Goal: Task Accomplishment & Management: Use online tool/utility

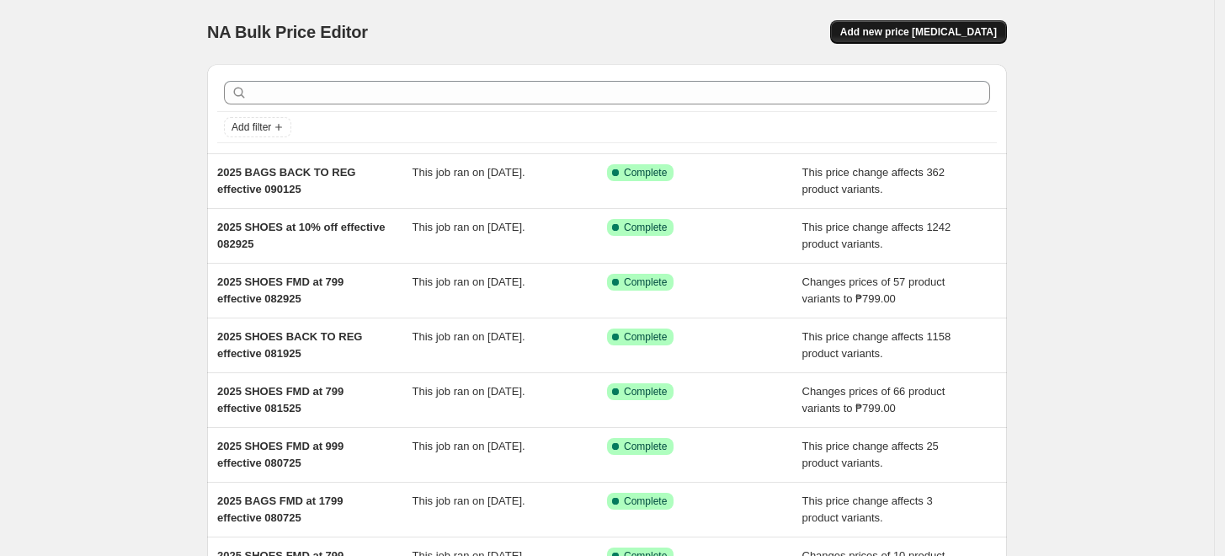
click at [938, 32] on span "Add new price [MEDICAL_DATA]" at bounding box center [918, 31] width 157 height 13
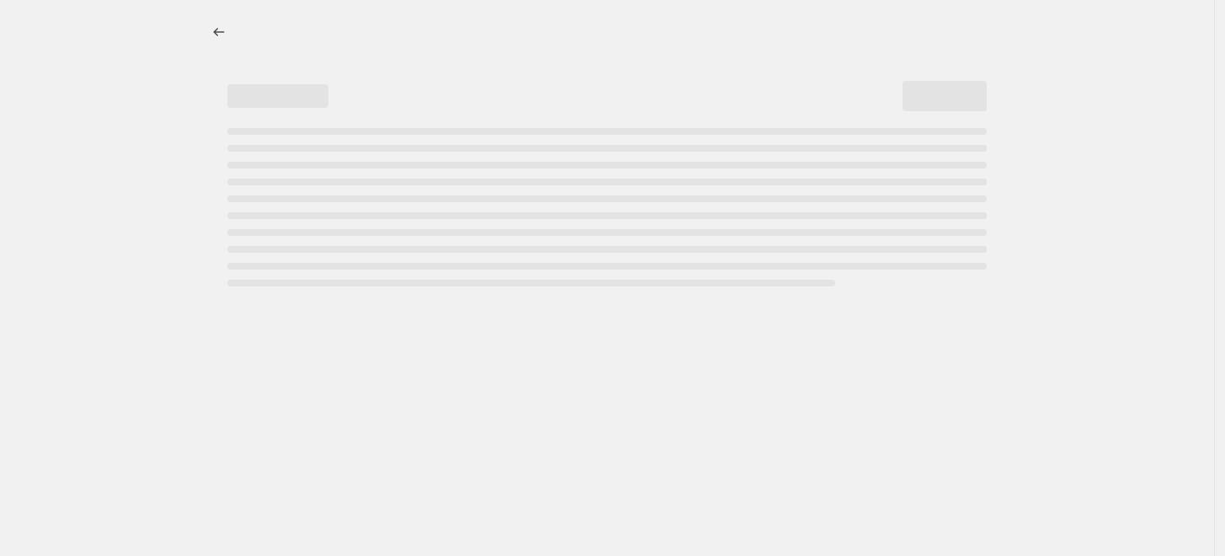
select select "percentage"
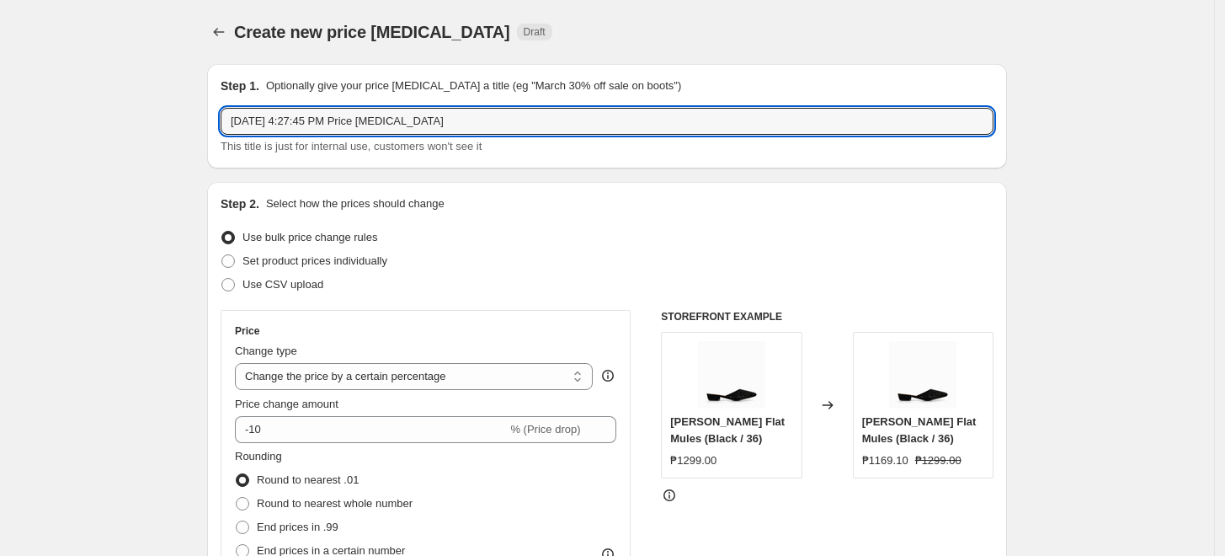
drag, startPoint x: 456, startPoint y: 121, endPoint x: -154, endPoint y: 79, distance: 611.8
click at [0, 79] on html "Home Settings Plans Skip to content Create new price [MEDICAL_DATA]. This page …" at bounding box center [612, 278] width 1225 height 556
type input "2025 SHOES FMD at 799 effective 090325"
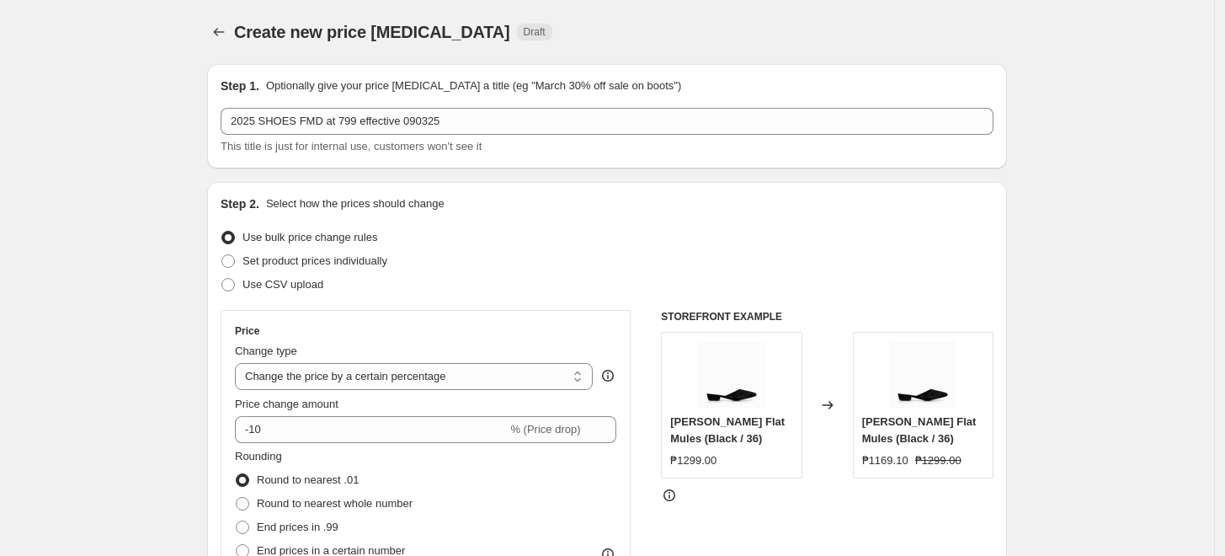
scroll to position [93, 0]
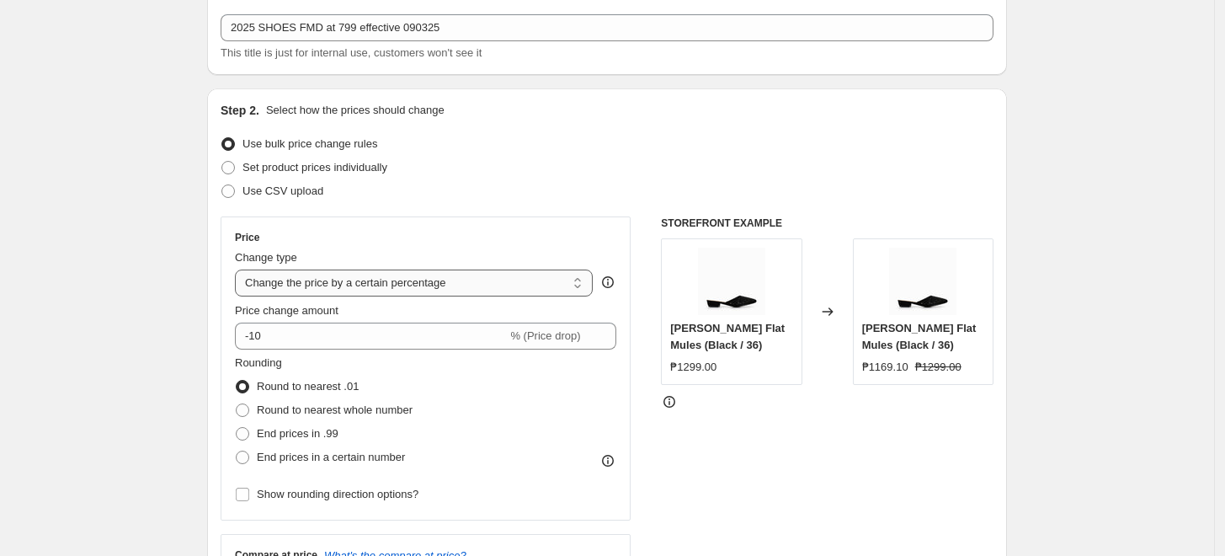
click at [351, 274] on select "Change the price to a certain amount Change the price by a certain amount Chang…" at bounding box center [414, 282] width 358 height 27
select select "to"
click at [239, 269] on select "Change the price to a certain amount Change the price by a certain amount Chang…" at bounding box center [414, 282] width 358 height 27
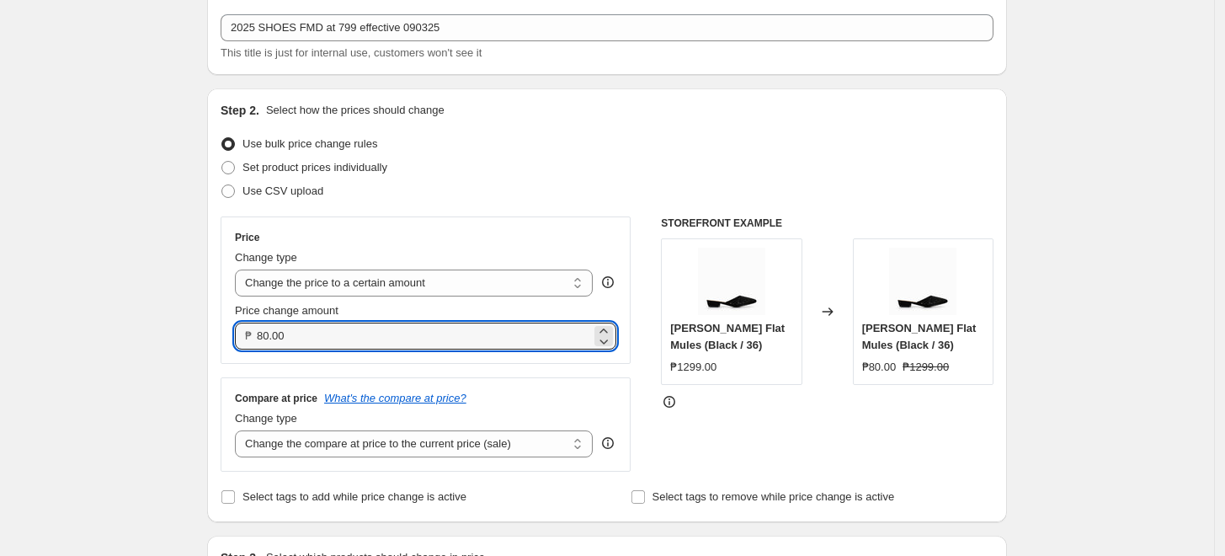
drag, startPoint x: 270, startPoint y: 336, endPoint x: 253, endPoint y: 337, distance: 16.9
click at [253, 337] on div "₱ 80.00" at bounding box center [425, 335] width 381 height 27
type input "799.00"
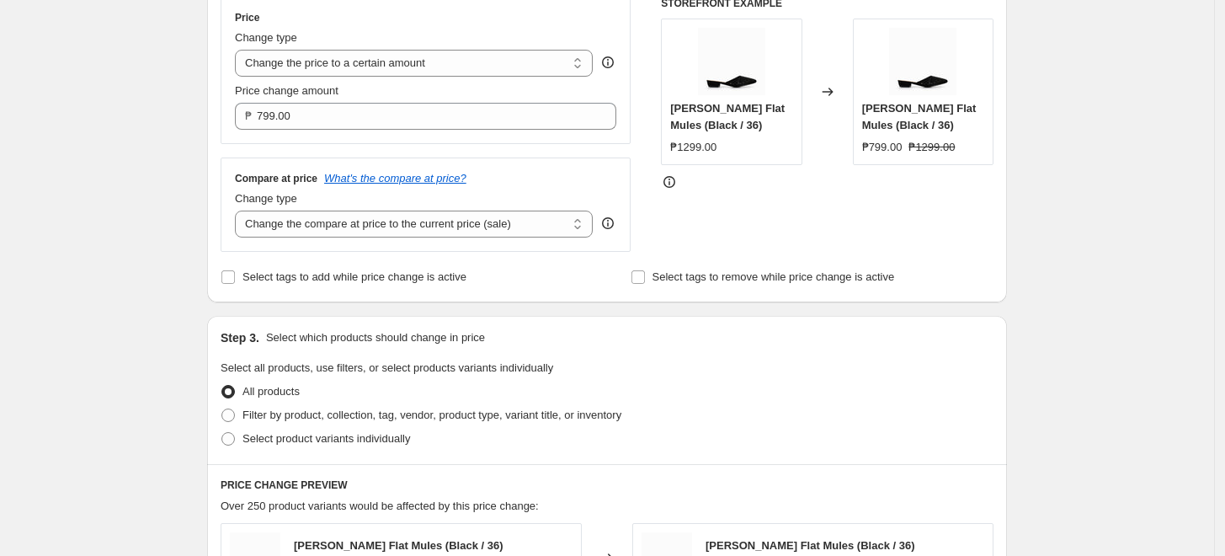
scroll to position [374, 0]
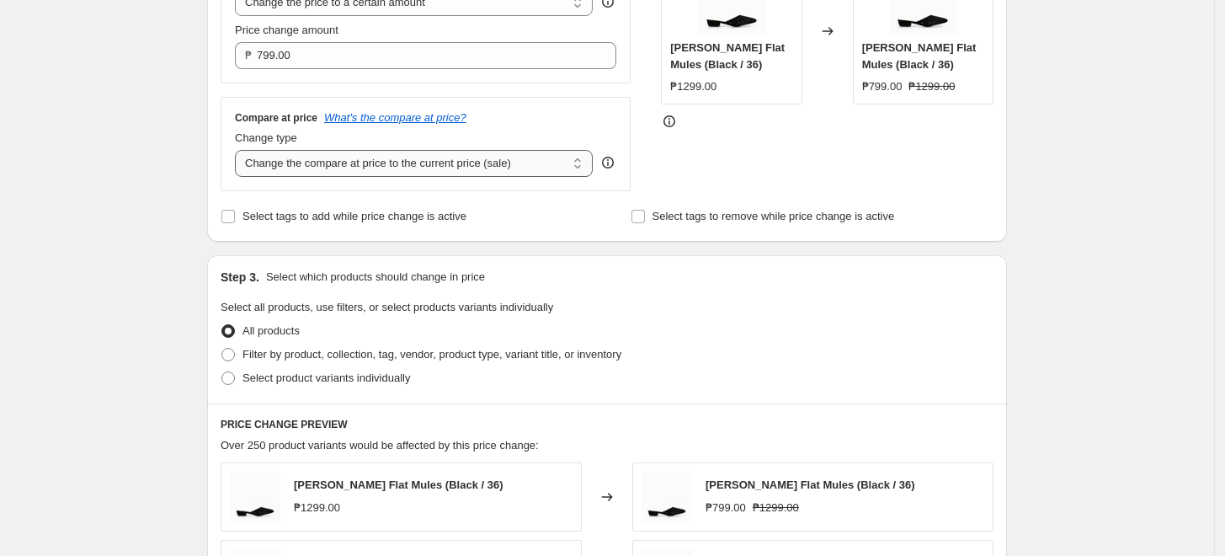
drag, startPoint x: 386, startPoint y: 164, endPoint x: 394, endPoint y: 163, distance: 8.5
click at [386, 162] on select "Change the compare at price to the current price (sale) Change the compare at p…" at bounding box center [414, 163] width 358 height 27
select select "no_change"
click at [239, 151] on select "Change the compare at price to the current price (sale) Change the compare at p…" at bounding box center [414, 163] width 358 height 27
click at [120, 298] on div "Create new price [MEDICAL_DATA]. This page is ready Create new price [MEDICAL_D…" at bounding box center [607, 389] width 1214 height 1526
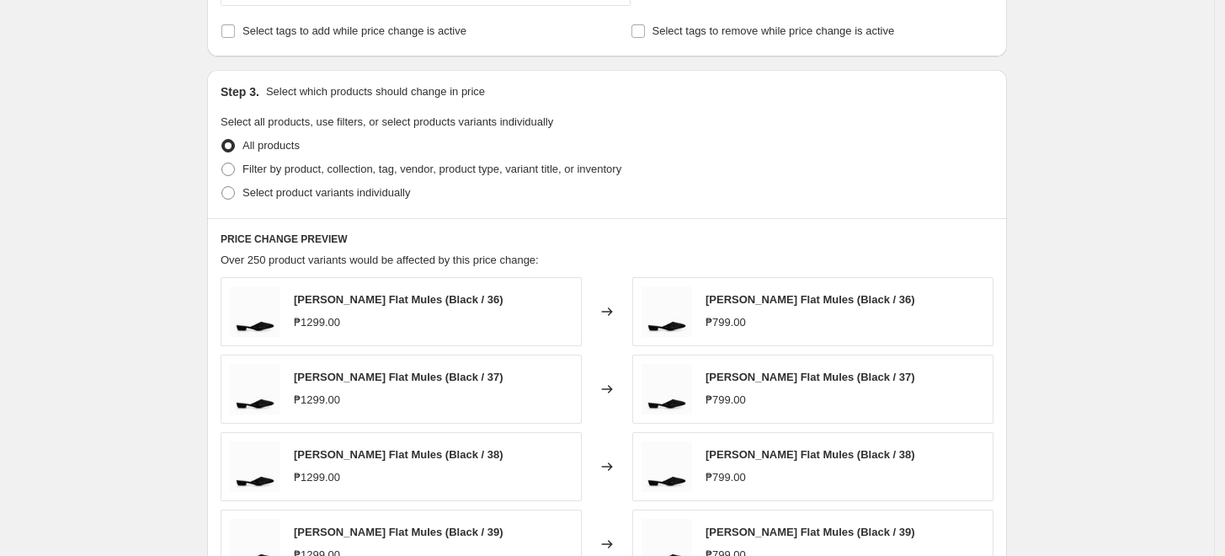
scroll to position [561, 0]
click at [250, 176] on span "Filter by product, collection, tag, vendor, product type, variant title, or inv…" at bounding box center [431, 167] width 379 height 17
click at [222, 162] on input "Filter by product, collection, tag, vendor, product type, variant title, or inv…" at bounding box center [221, 161] width 1 height 1
radio input "true"
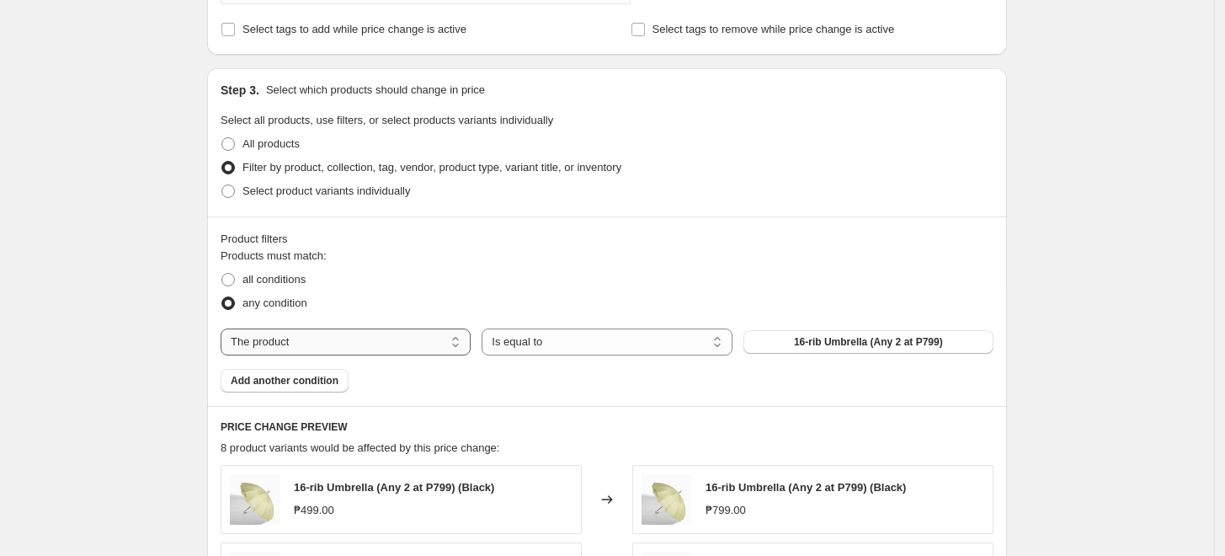
click at [355, 338] on select "The product The product's collection The product's tag The product's vendor The…" at bounding box center [346, 341] width 250 height 27
select select "tag"
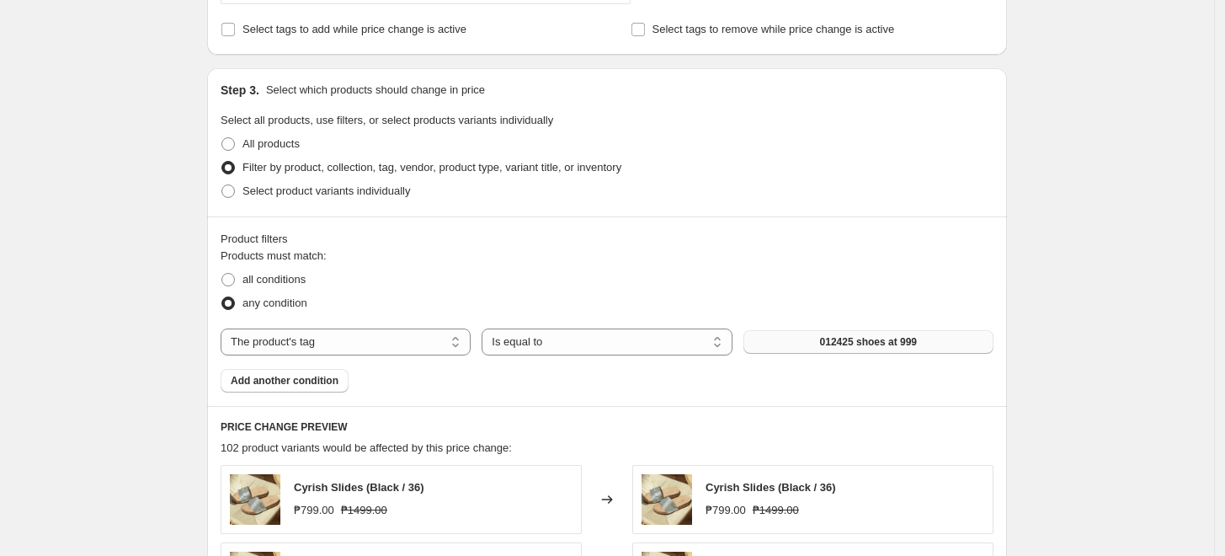
click at [796, 341] on button "012425 shoes at 999" at bounding box center [868, 342] width 250 height 24
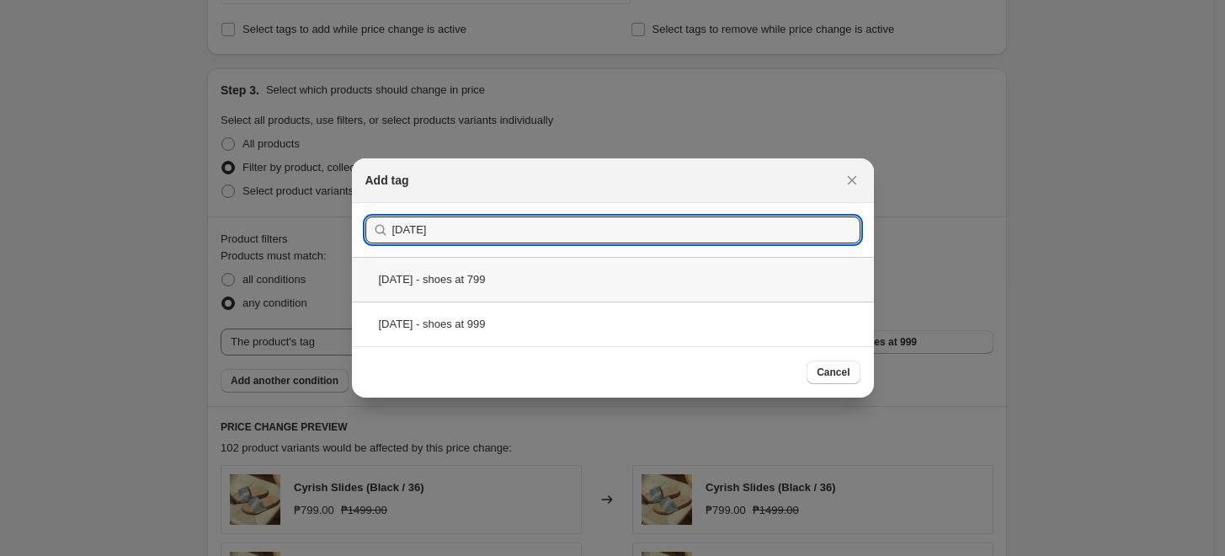
type input "[DATE]"
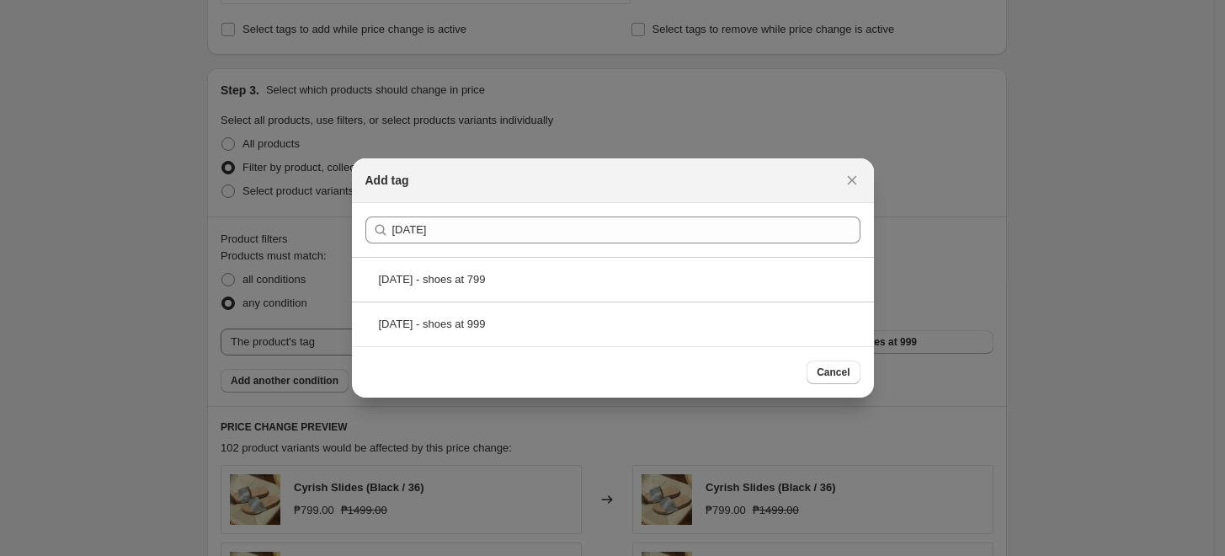
drag, startPoint x: 520, startPoint y: 286, endPoint x: 569, endPoint y: 291, distance: 49.1
click at [520, 285] on div "[DATE] - shoes at 799" at bounding box center [613, 279] width 522 height 45
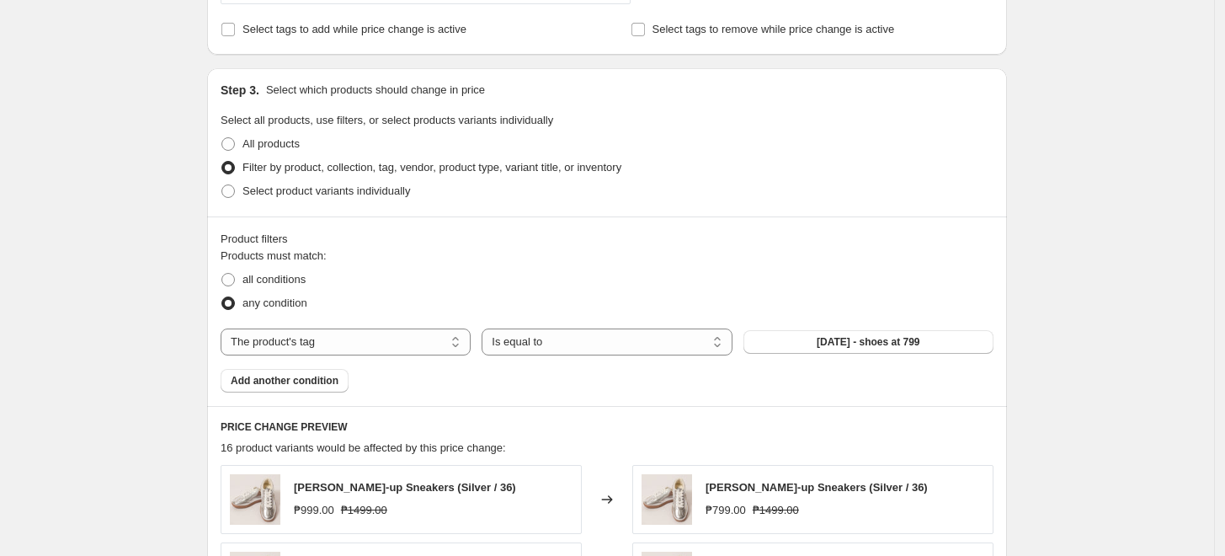
click at [93, 335] on div "Create new price [MEDICAL_DATA]. This page is ready Create new price [MEDICAL_D…" at bounding box center [607, 297] width 1214 height 1716
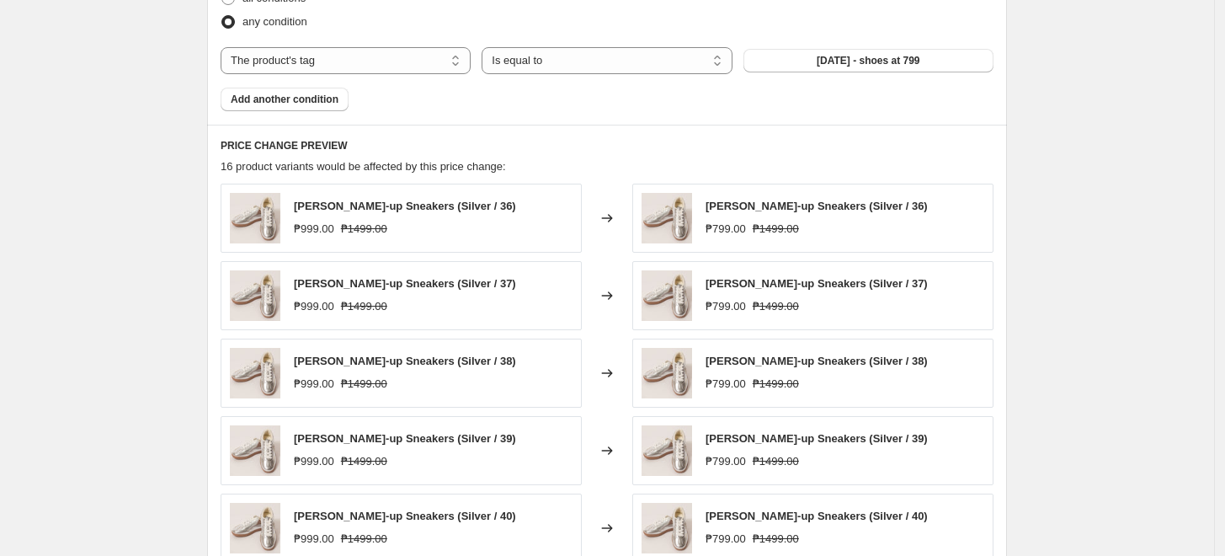
scroll to position [935, 0]
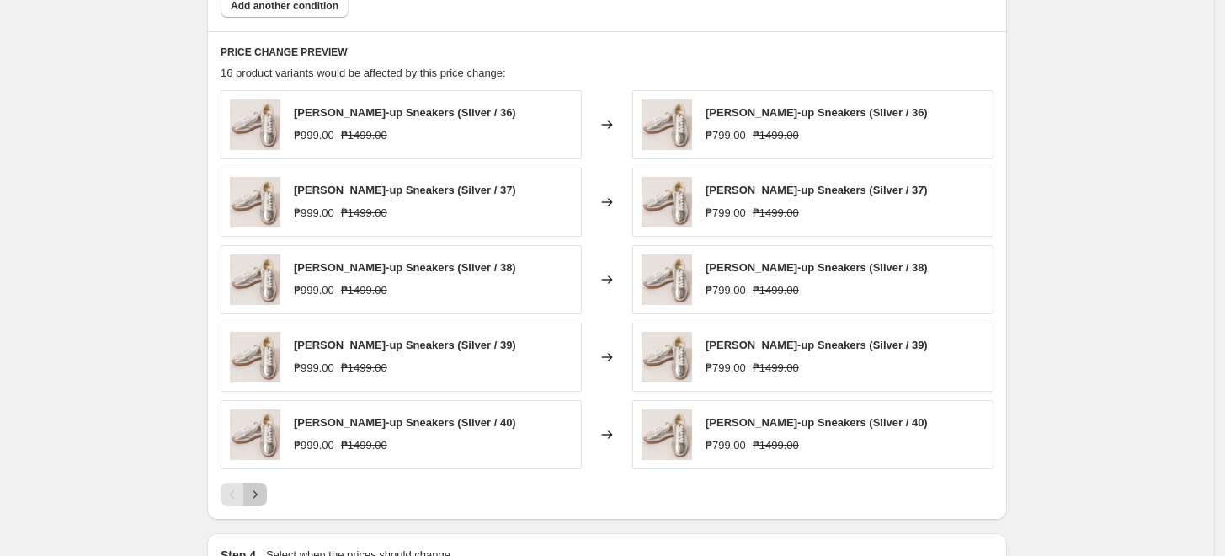
click at [253, 495] on icon "Next" at bounding box center [255, 494] width 17 height 17
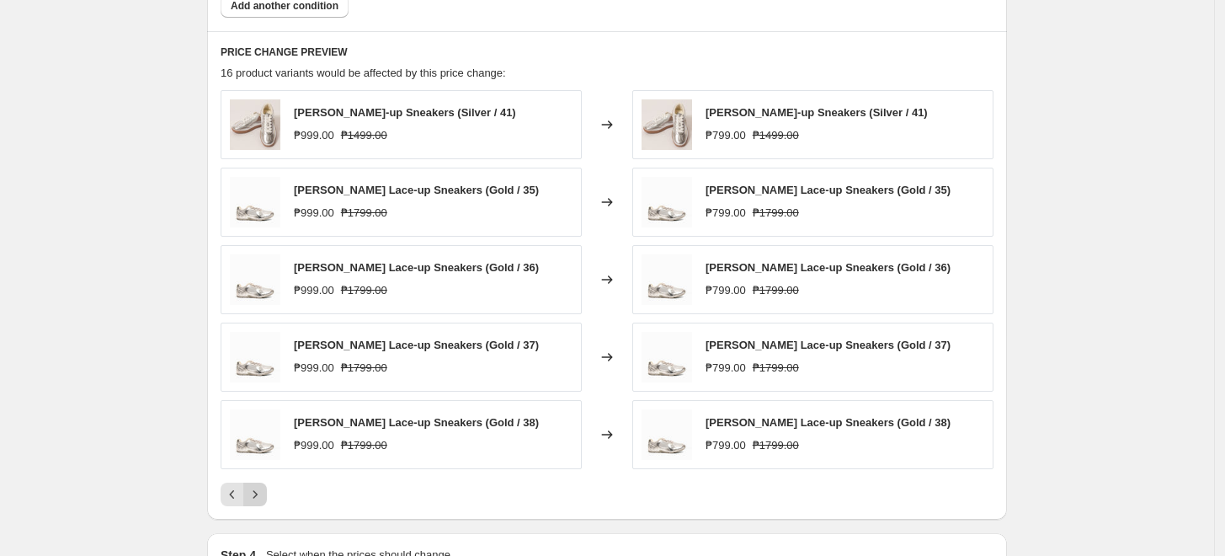
click at [256, 491] on icon "Next" at bounding box center [255, 494] width 17 height 17
click at [258, 492] on icon "Next" at bounding box center [255, 494] width 4 height 8
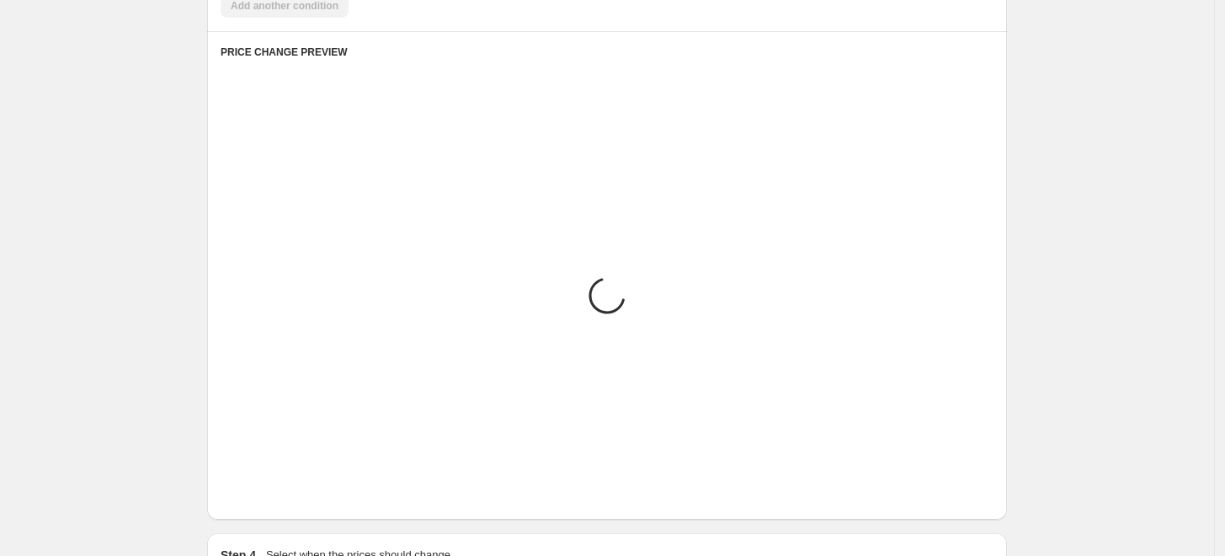
scroll to position [849, 0]
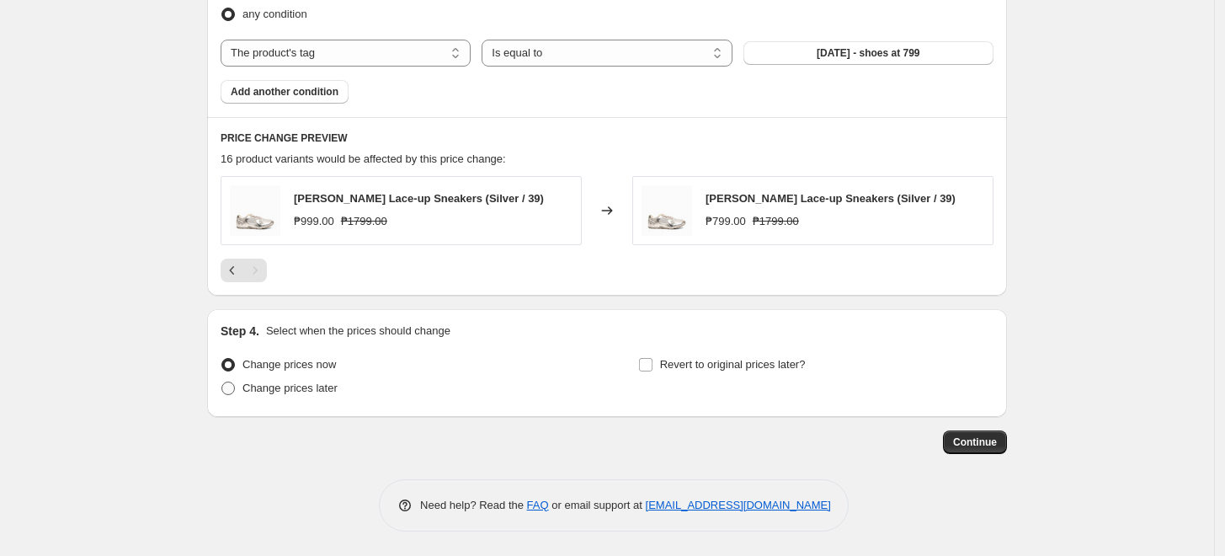
click at [298, 382] on span "Change prices later" at bounding box center [289, 387] width 95 height 13
click at [222, 382] on input "Change prices later" at bounding box center [221, 381] width 1 height 1
radio input "true"
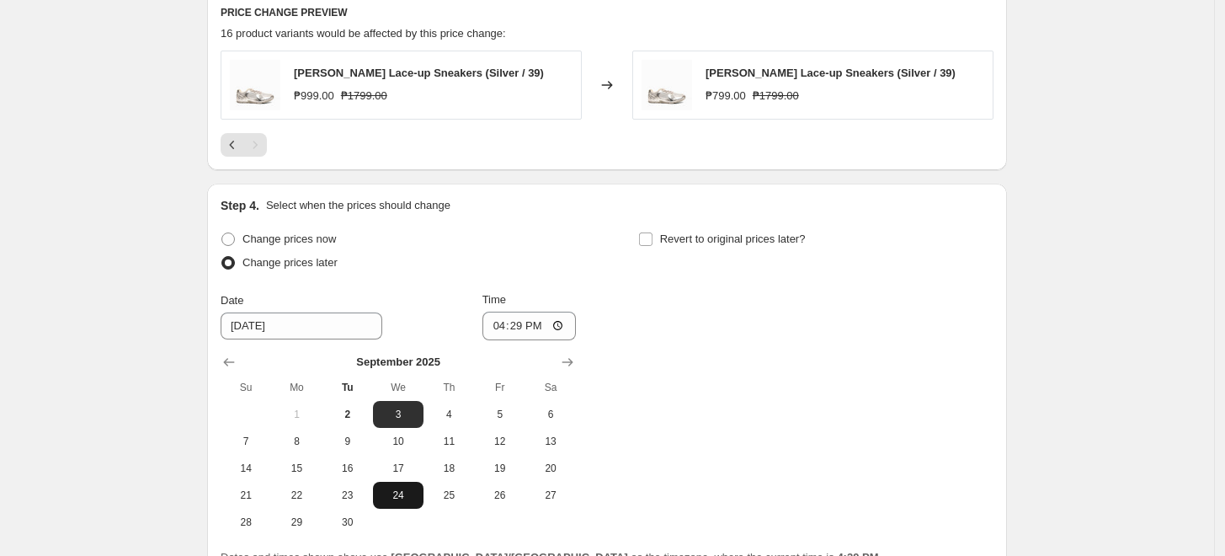
scroll to position [1037, 0]
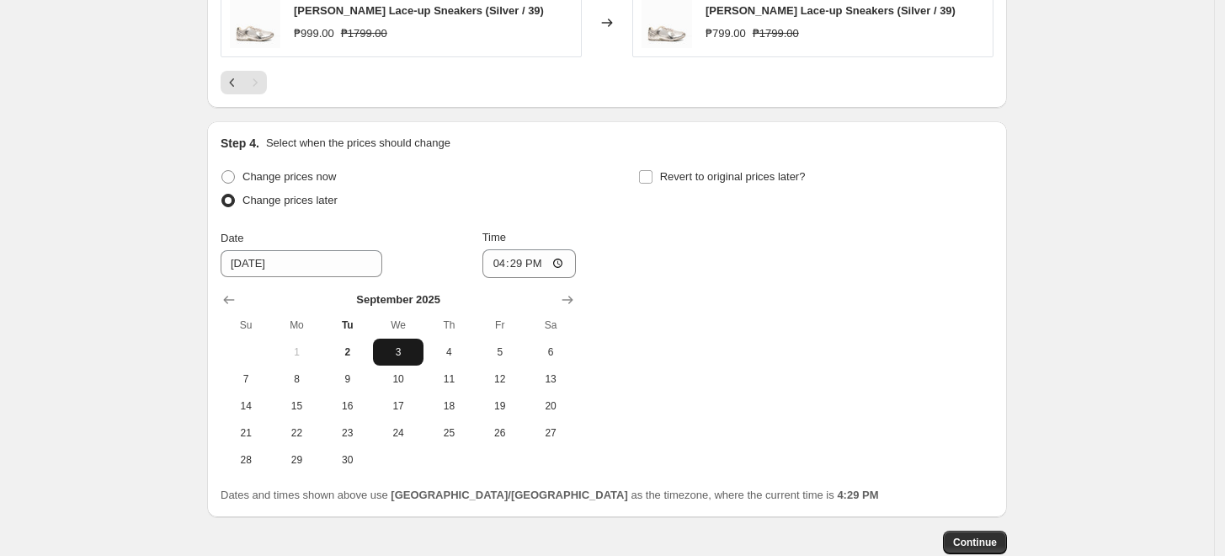
click at [404, 349] on span "3" at bounding box center [398, 351] width 37 height 13
click at [492, 268] on input "16:29" at bounding box center [529, 263] width 94 height 29
type input "00:00"
click at [873, 375] on div "Change prices now Change prices later Date [DATE] Time 00:00 [DATE] Su Mo Tu We…" at bounding box center [607, 319] width 773 height 308
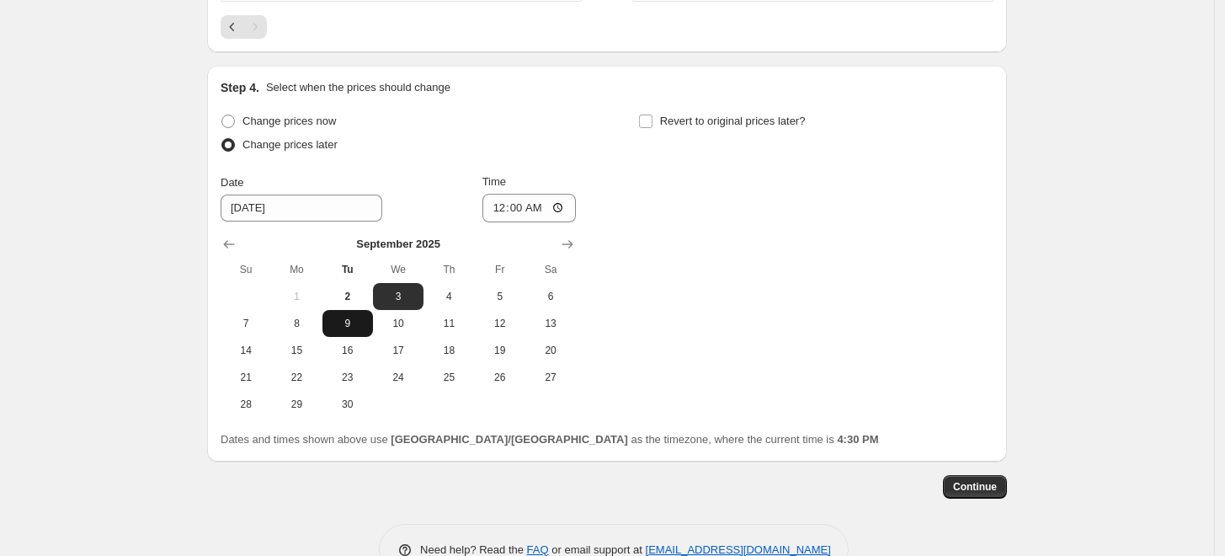
scroll to position [1122, 0]
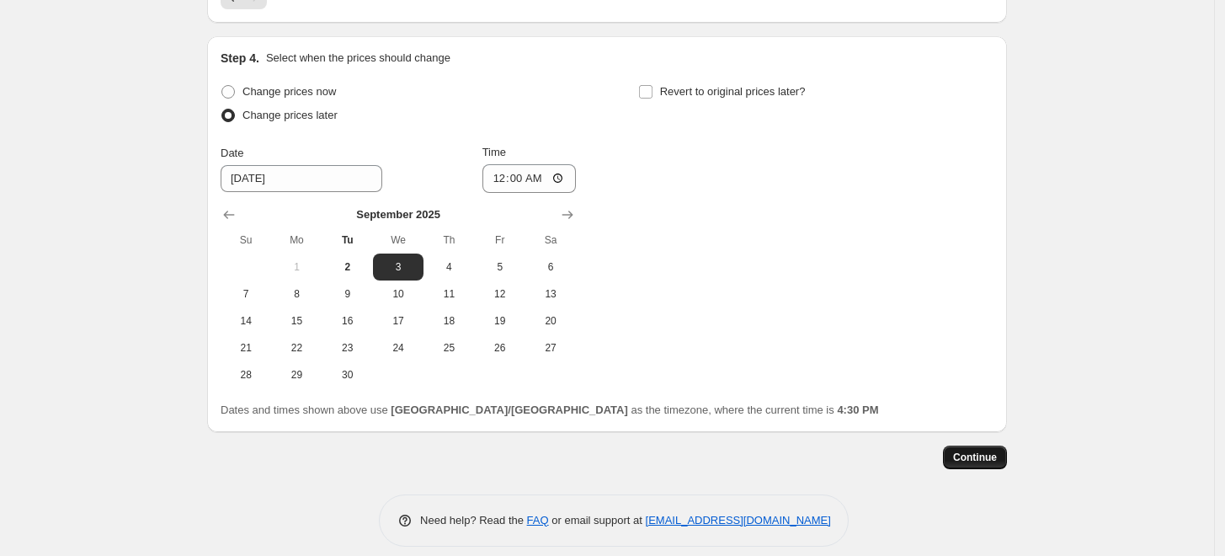
click at [977, 453] on span "Continue" at bounding box center [975, 456] width 44 height 13
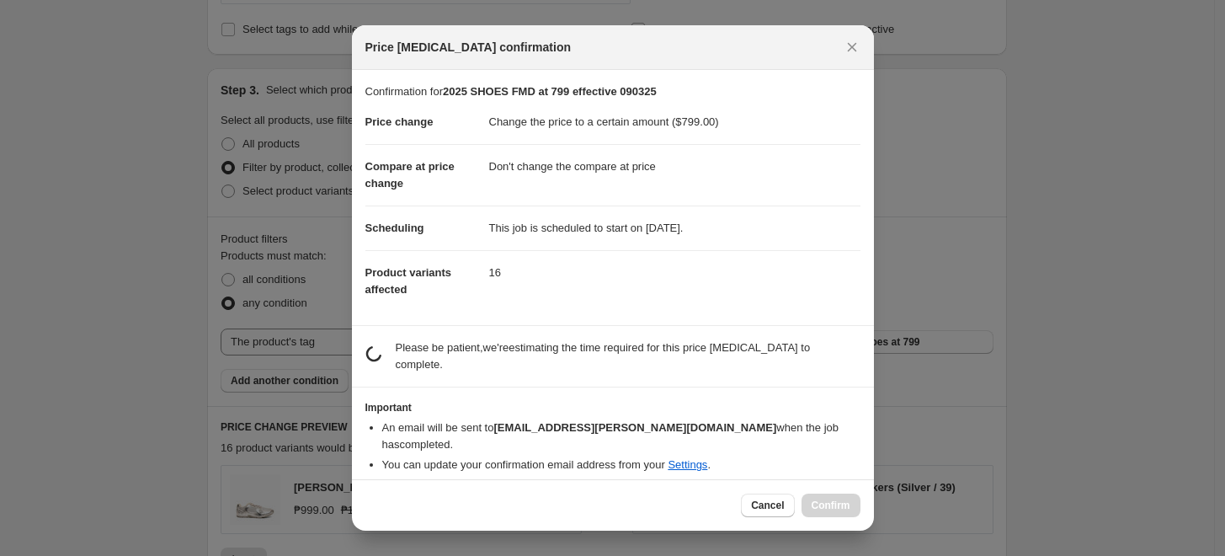
scroll to position [0, 0]
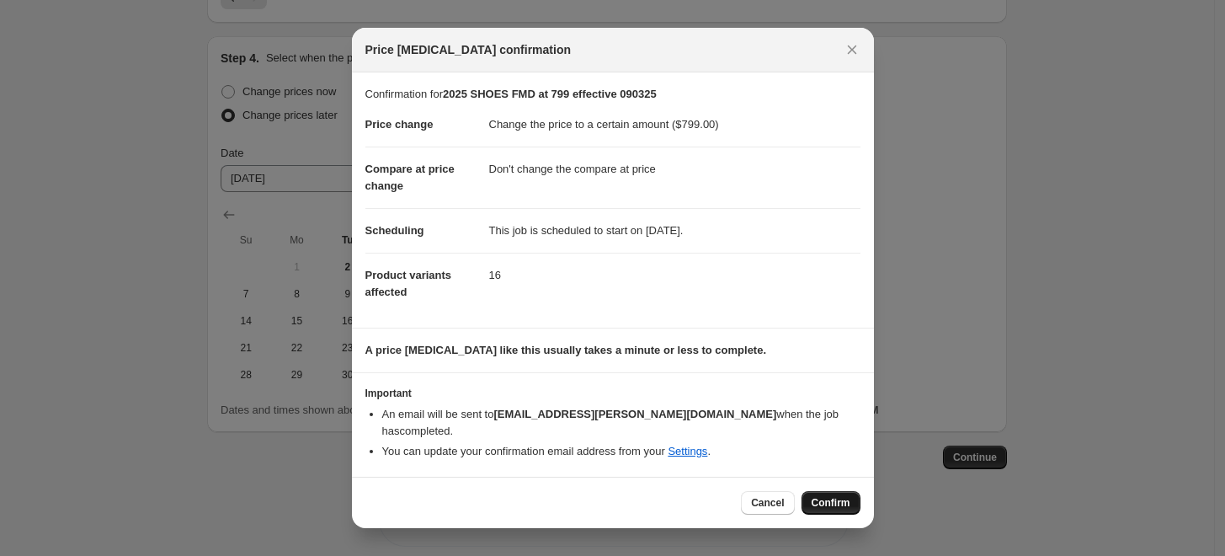
click at [839, 496] on span "Confirm" at bounding box center [831, 502] width 39 height 13
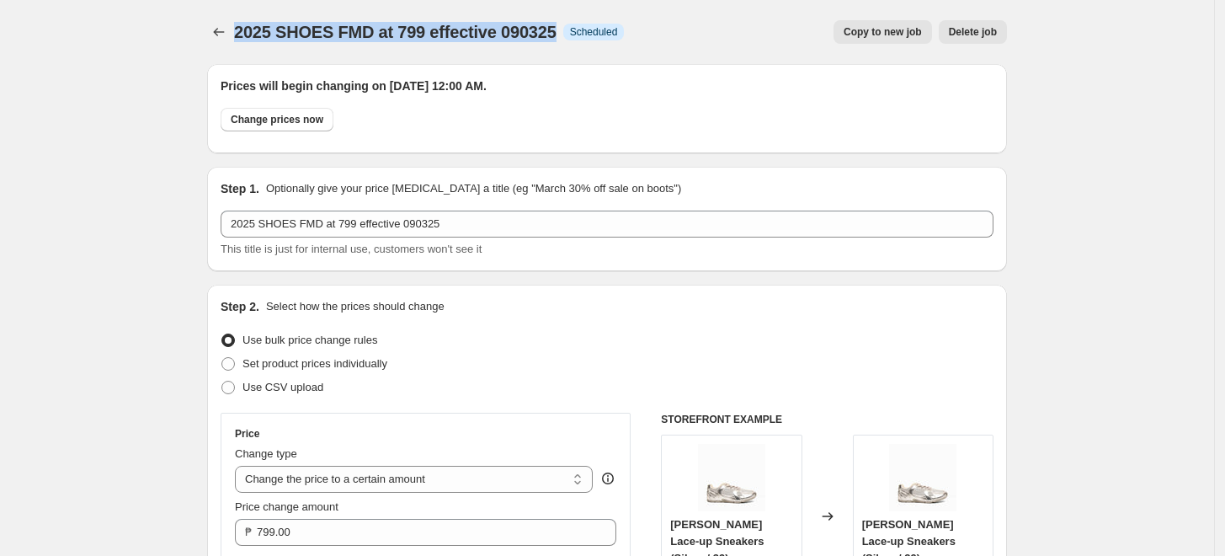
drag, startPoint x: 240, startPoint y: 25, endPoint x: 558, endPoint y: 19, distance: 318.3
click at [556, 23] on span "2025 SHOES FMD at 799 effective 090325" at bounding box center [395, 32] width 322 height 19
copy span "2025 SHOES FMD at 799 effective 090325"
click at [222, 40] on button "Price change jobs" at bounding box center [219, 32] width 24 height 24
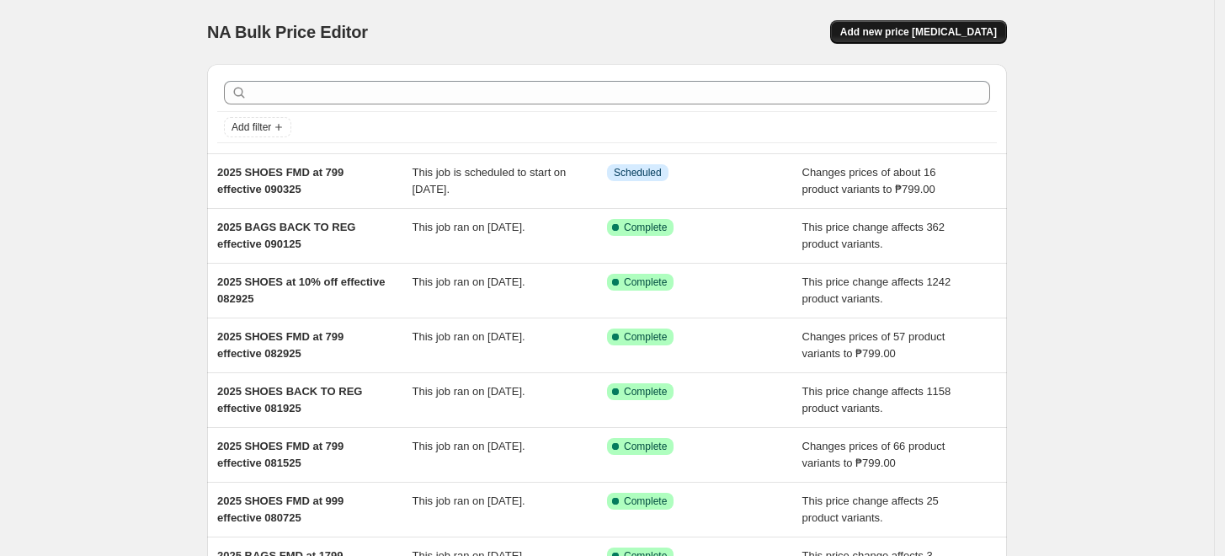
click at [921, 29] on span "Add new price [MEDICAL_DATA]" at bounding box center [918, 31] width 157 height 13
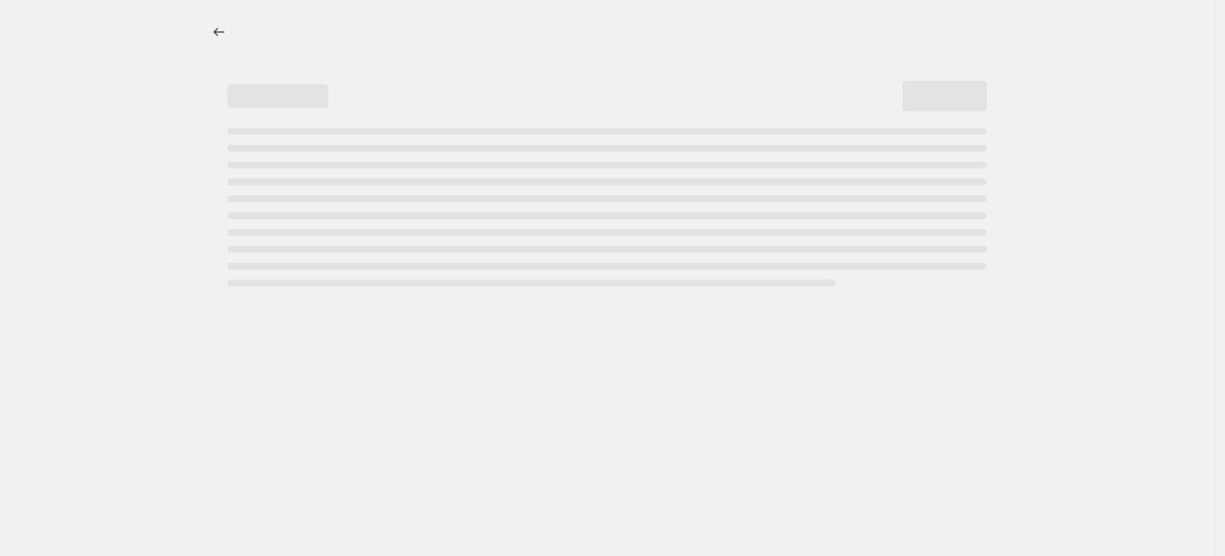
select select "percentage"
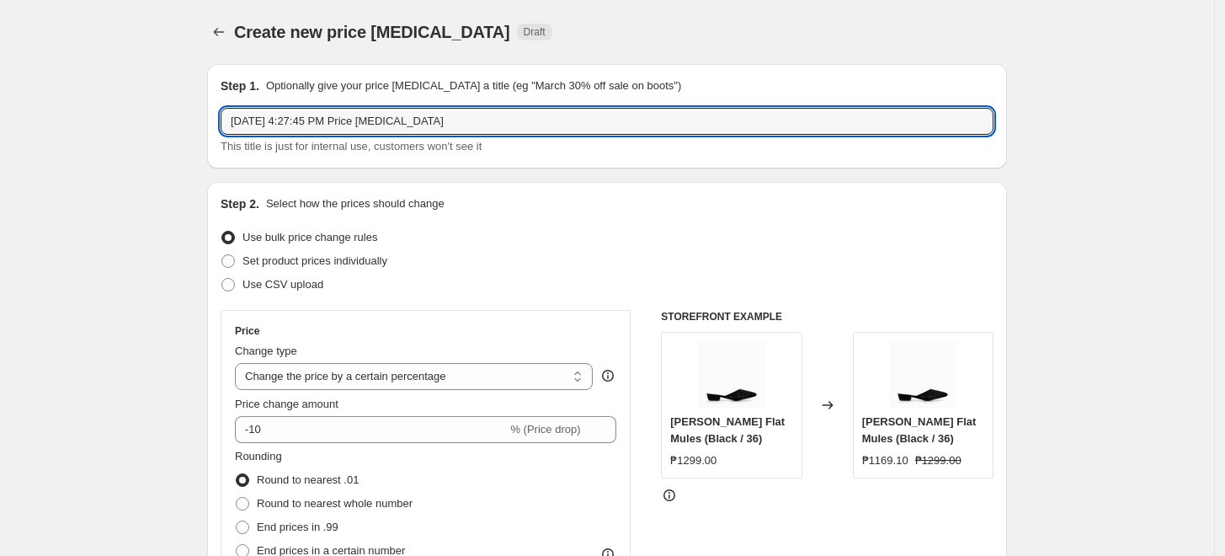
drag, startPoint x: 430, startPoint y: 122, endPoint x: -27, endPoint y: 112, distance: 457.2
click at [0, 112] on html "Home Settings Plans Skip to content Create new price [MEDICAL_DATA]. This page …" at bounding box center [612, 278] width 1225 height 556
paste input "2025 SHOES FMD at 799 effective 090325"
click at [338, 121] on input "2025 SHOES FMD at 799 effective 090325" at bounding box center [607, 121] width 773 height 27
type input "2025 SHOES FMD at 999 effective 090325"
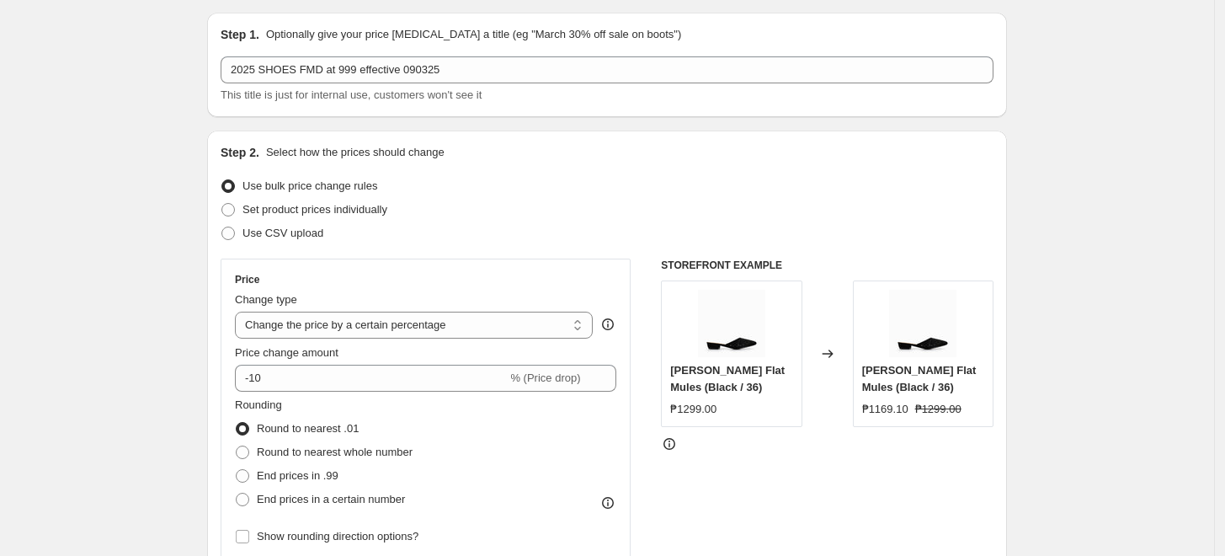
scroll to position [93, 0]
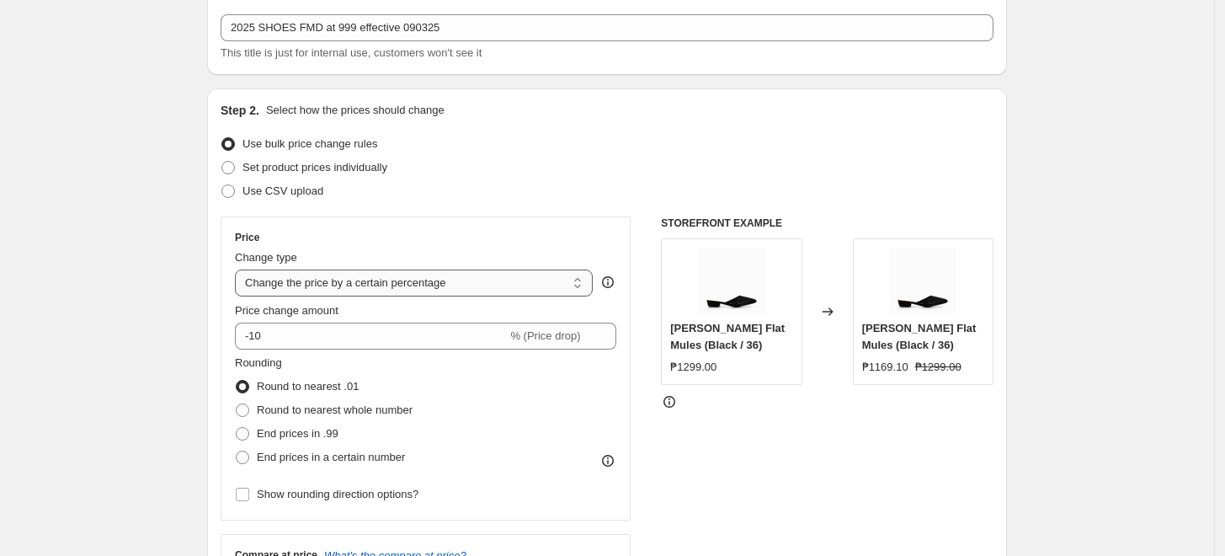
click at [295, 281] on select "Change the price to a certain amount Change the price by a certain amount Chang…" at bounding box center [414, 282] width 358 height 27
select select "to"
click at [239, 269] on select "Change the price to a certain amount Change the price by a certain amount Chang…" at bounding box center [414, 282] width 358 height 27
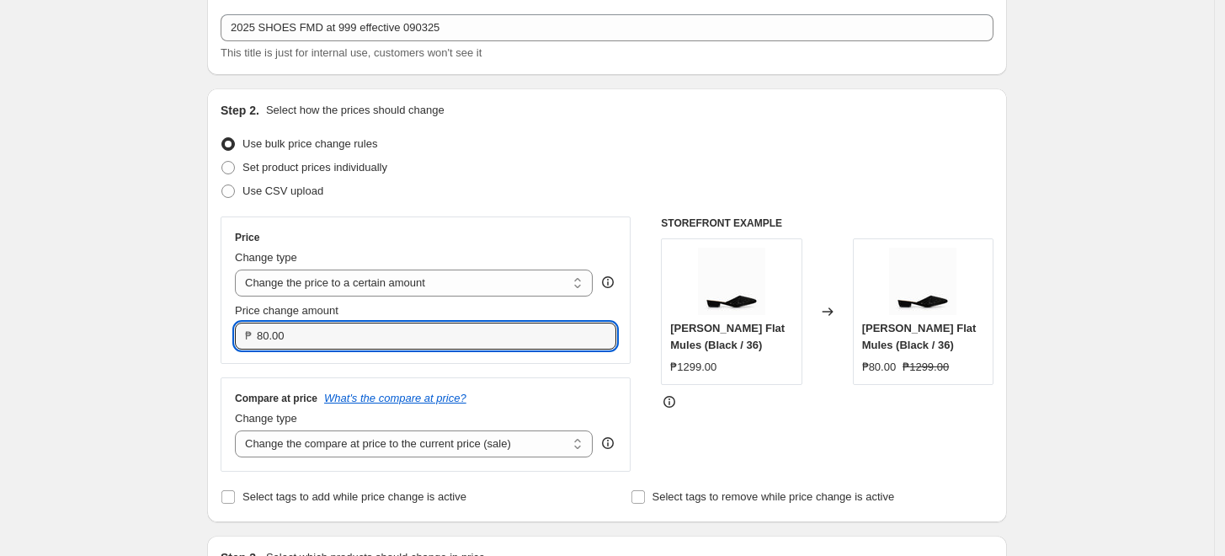
drag, startPoint x: 270, startPoint y: 335, endPoint x: 202, endPoint y: 338, distance: 68.3
type input "999.00"
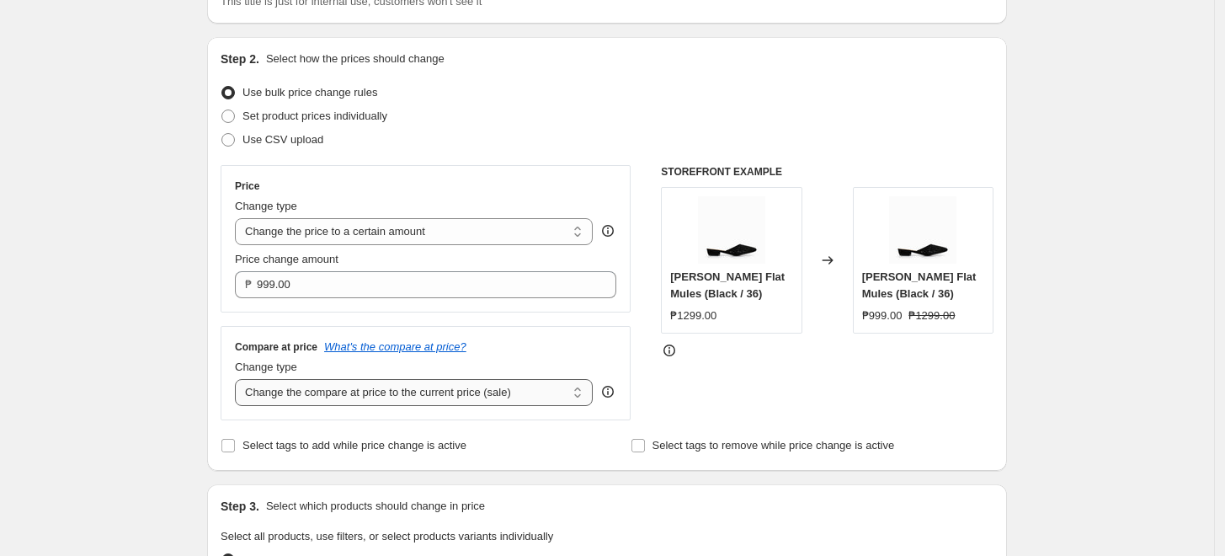
scroll to position [187, 0]
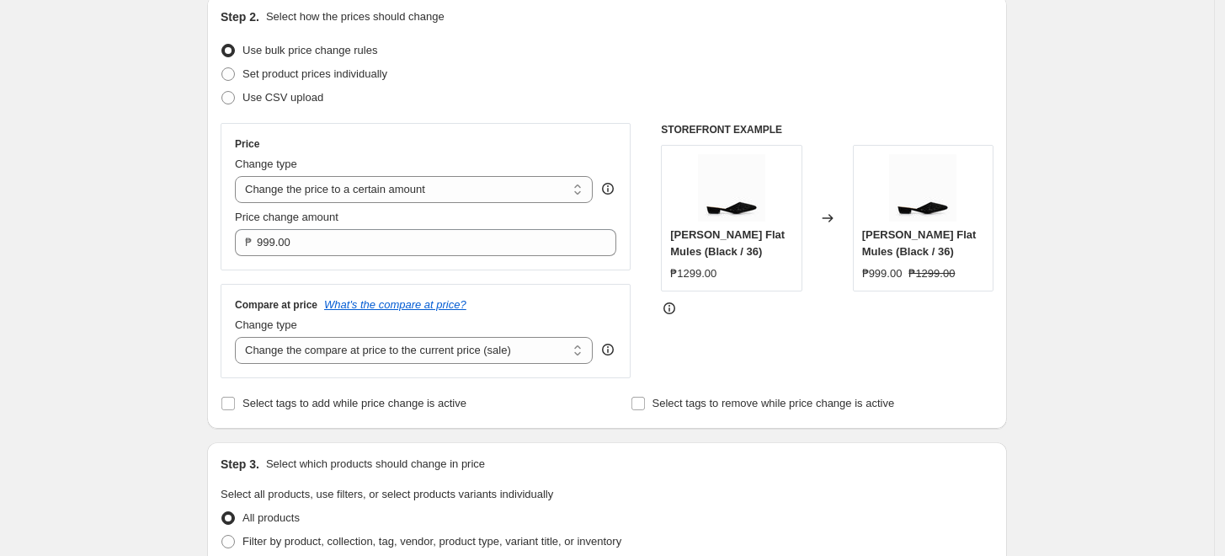
click at [402, 365] on div "Compare at price What's the compare at price? Change type Change the compare at…" at bounding box center [426, 331] width 410 height 94
click at [406, 353] on select "Change the compare at price to the current price (sale) Change the compare at p…" at bounding box center [414, 350] width 358 height 27
select select "no_change"
click at [239, 338] on select "Change the compare at price to the current price (sale) Change the compare at p…" at bounding box center [414, 350] width 358 height 27
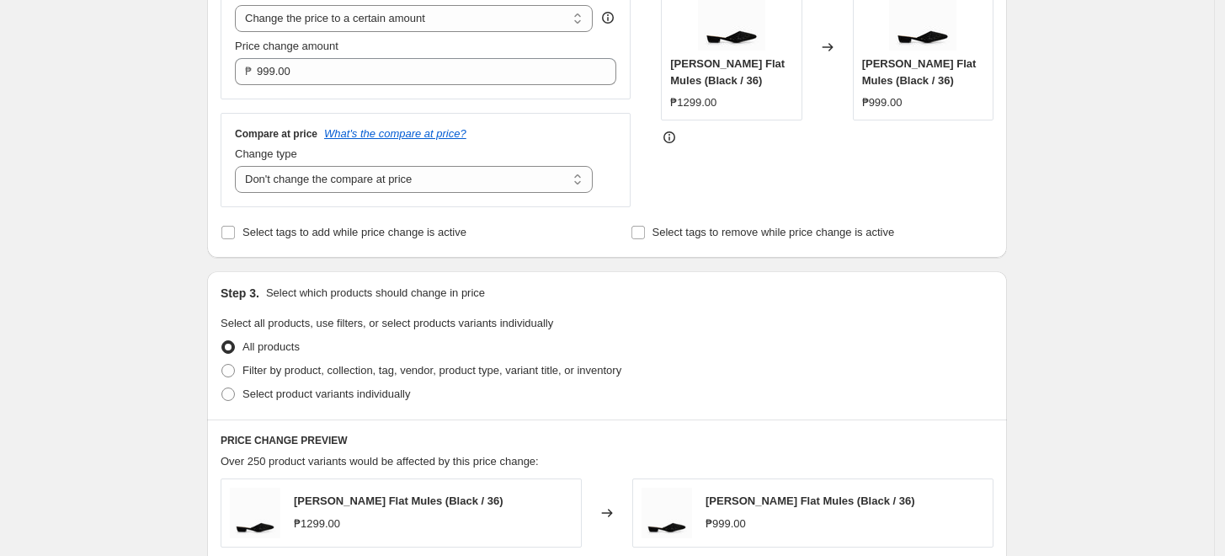
scroll to position [467, 0]
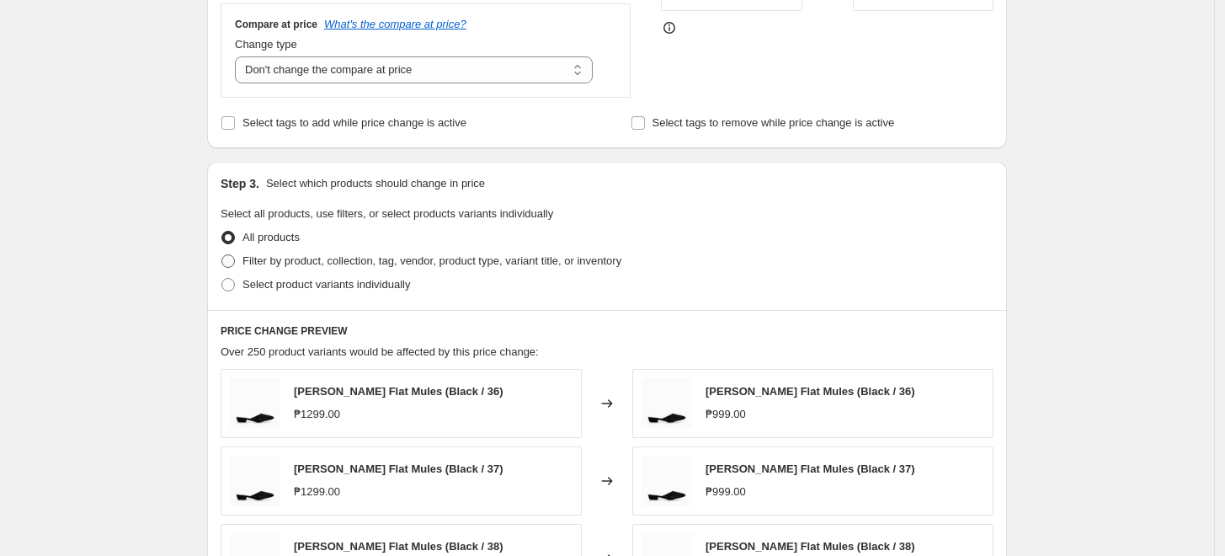
click at [274, 258] on span "Filter by product, collection, tag, vendor, product type, variant title, or inv…" at bounding box center [431, 260] width 379 height 13
click at [222, 255] on input "Filter by product, collection, tag, vendor, product type, variant title, or inv…" at bounding box center [221, 254] width 1 height 1
radio input "true"
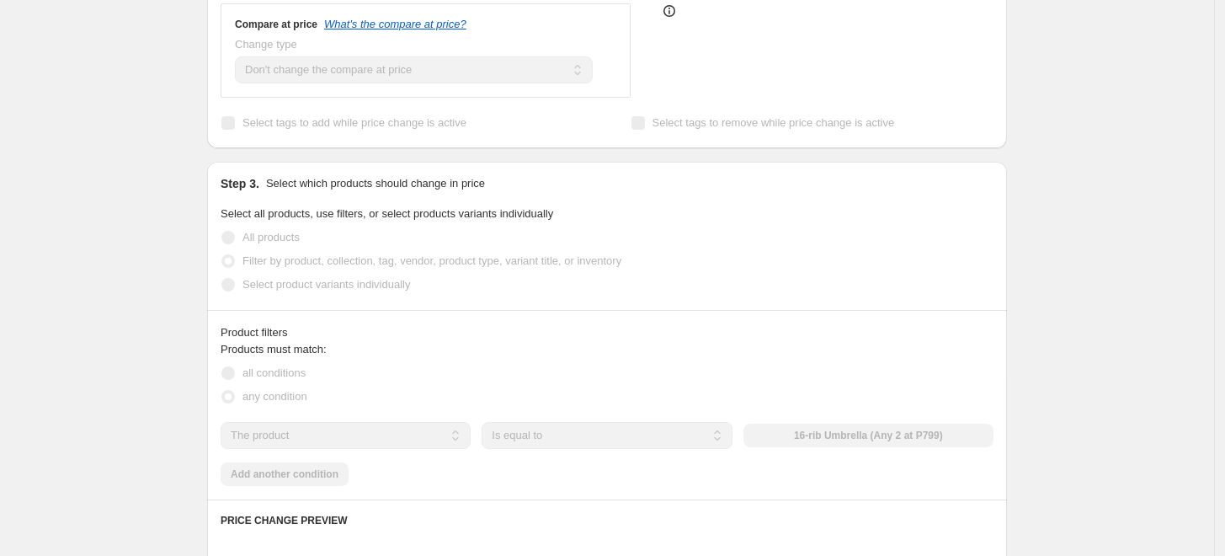
click at [357, 442] on select "The product The product's collection The product's tag The product's vendor The…" at bounding box center [346, 435] width 250 height 27
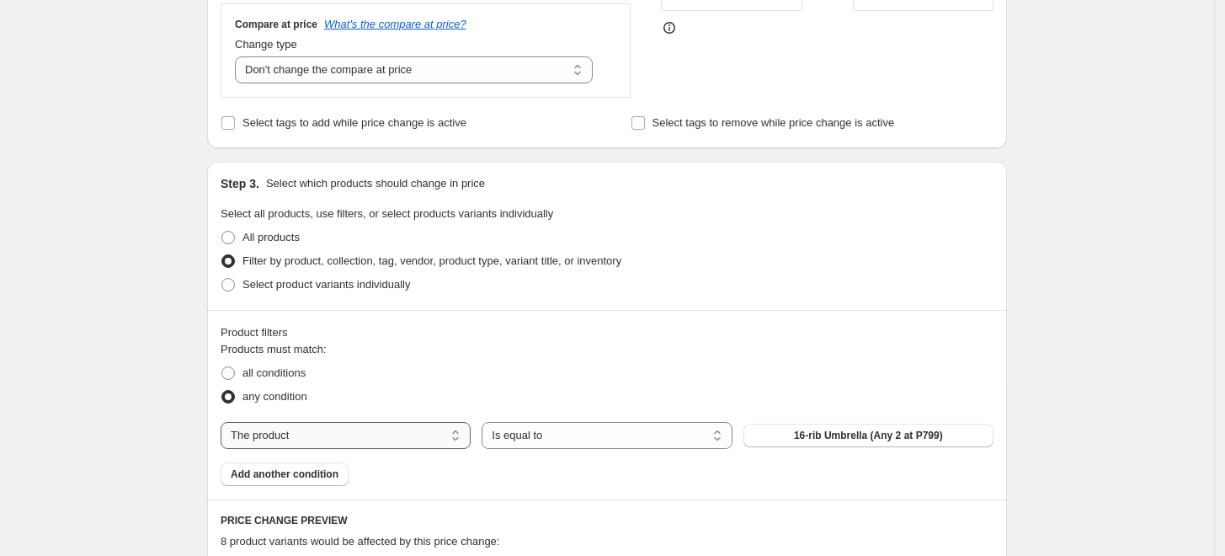
select select "tag"
click at [801, 446] on button "012425 shoes at 999" at bounding box center [868, 435] width 250 height 24
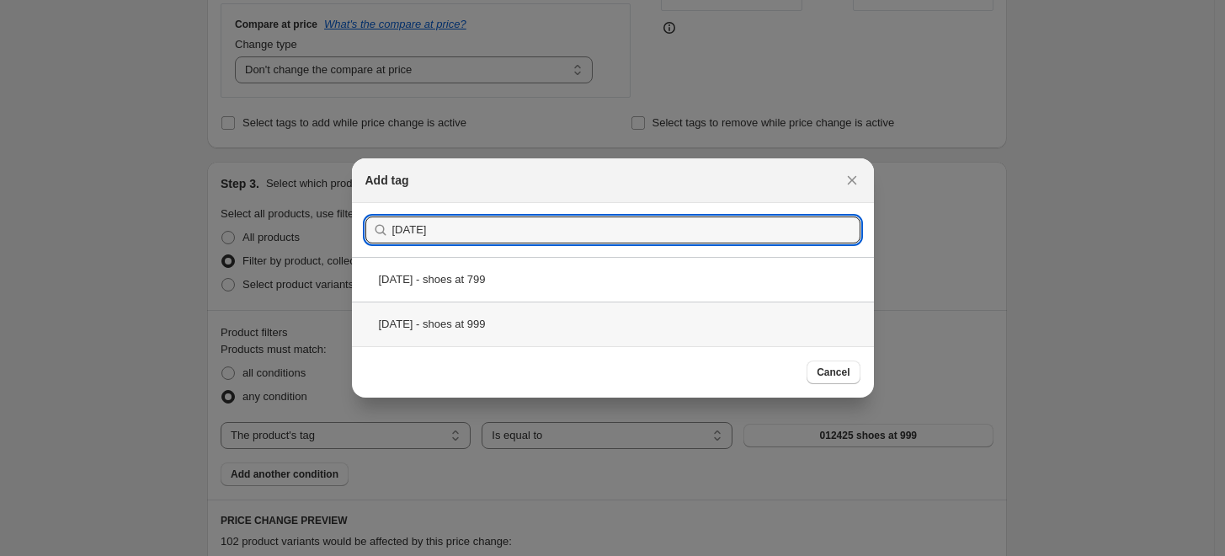
type input "[DATE]"
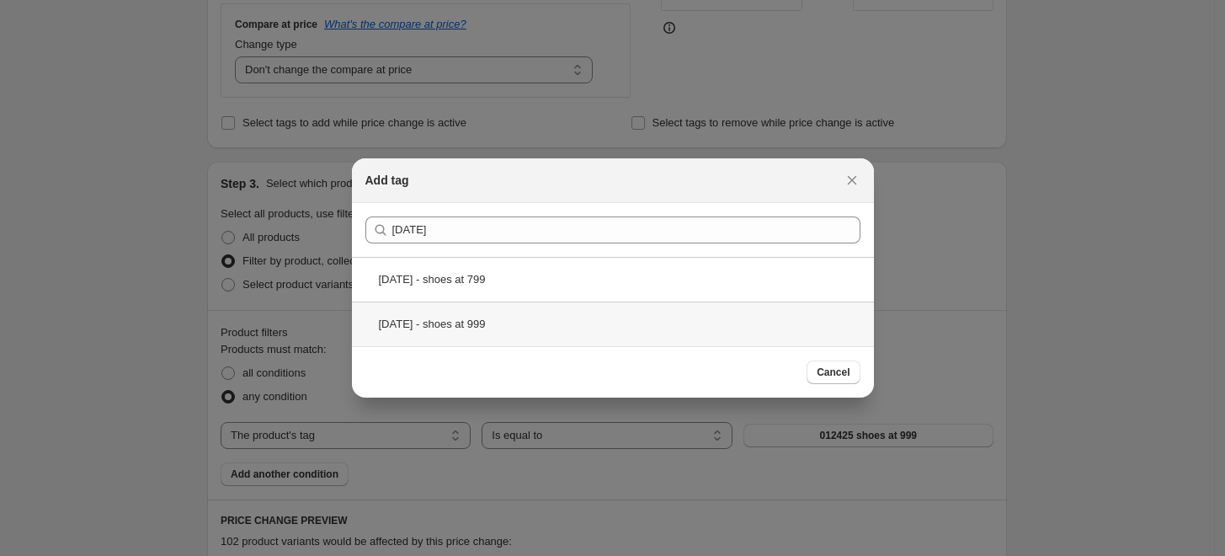
click at [461, 323] on div "[DATE] - shoes at 999" at bounding box center [613, 323] width 522 height 45
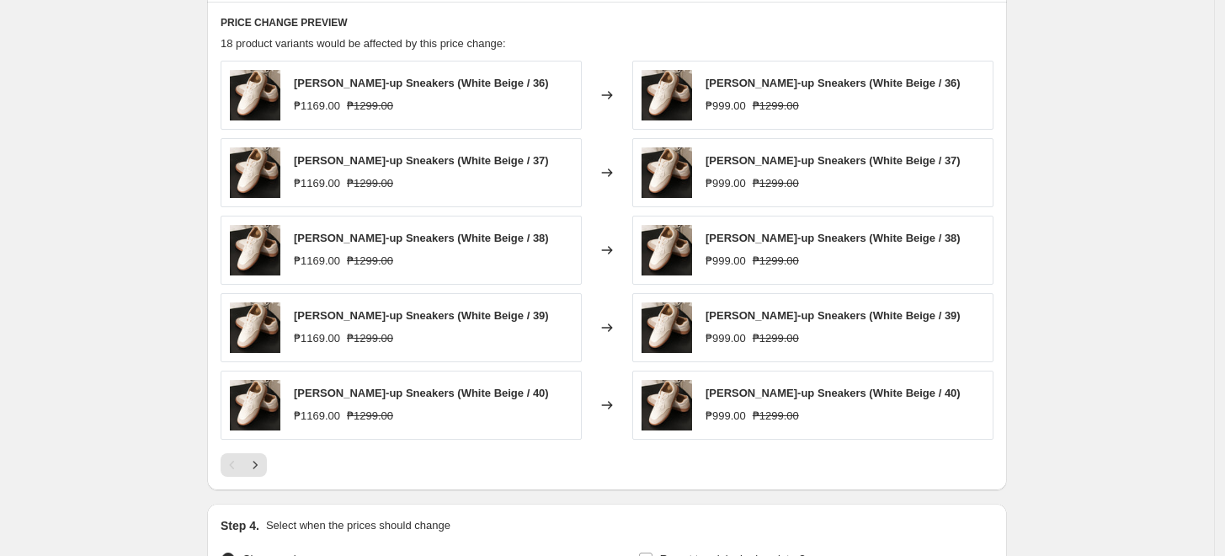
scroll to position [935, 0]
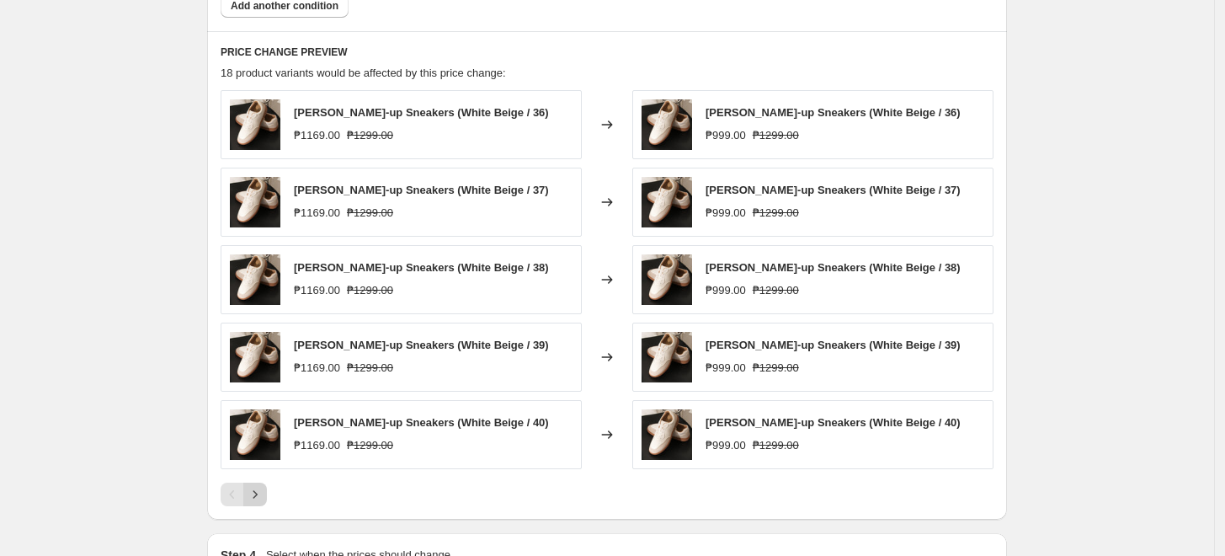
click at [257, 490] on icon "Next" at bounding box center [255, 494] width 17 height 17
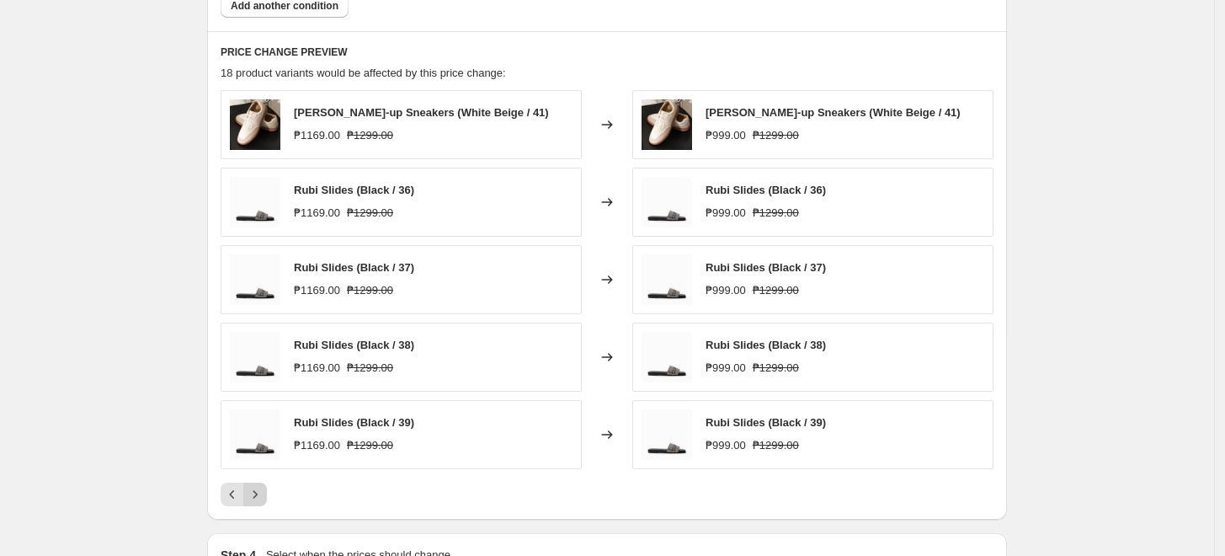
click at [248, 489] on button "Next" at bounding box center [255, 494] width 24 height 24
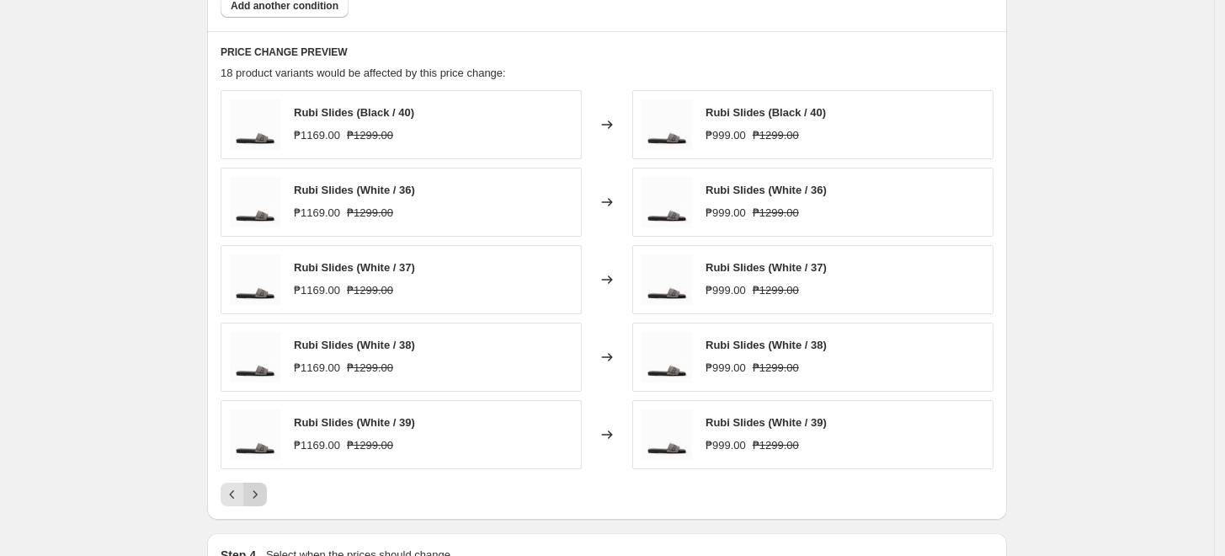
click at [256, 492] on icon "Next" at bounding box center [255, 494] width 17 height 17
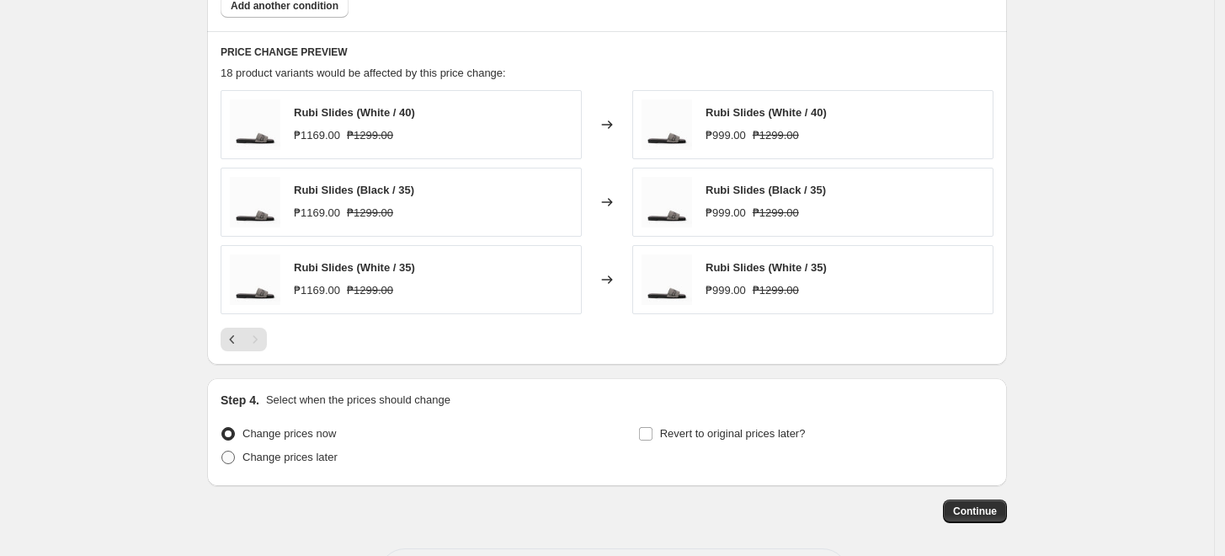
click at [301, 463] on span "Change prices later" at bounding box center [289, 456] width 95 height 13
click at [222, 451] on input "Change prices later" at bounding box center [221, 450] width 1 height 1
radio input "true"
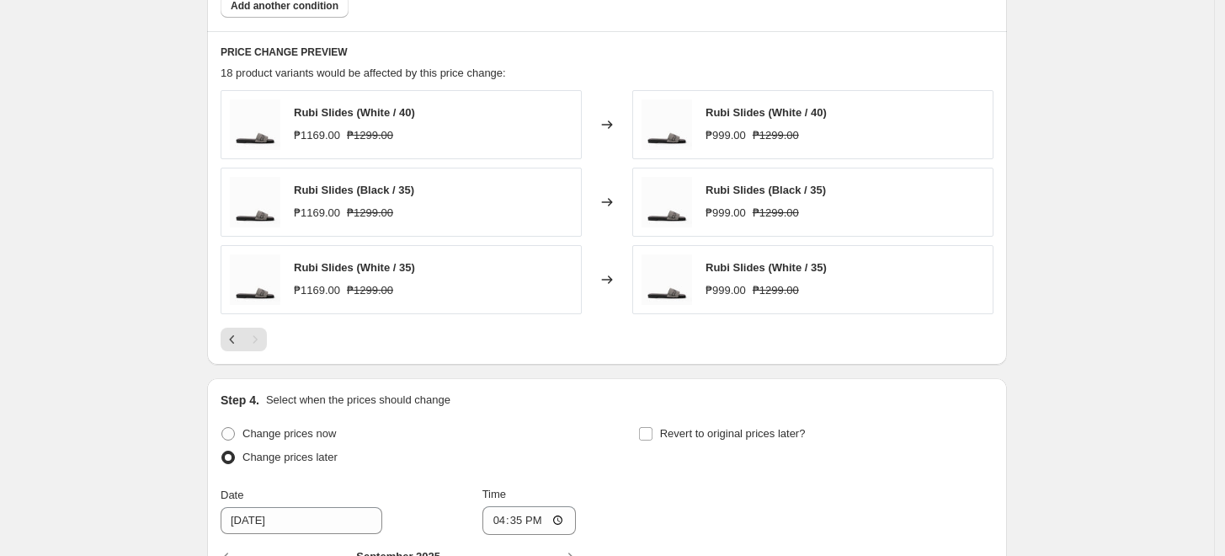
scroll to position [1216, 0]
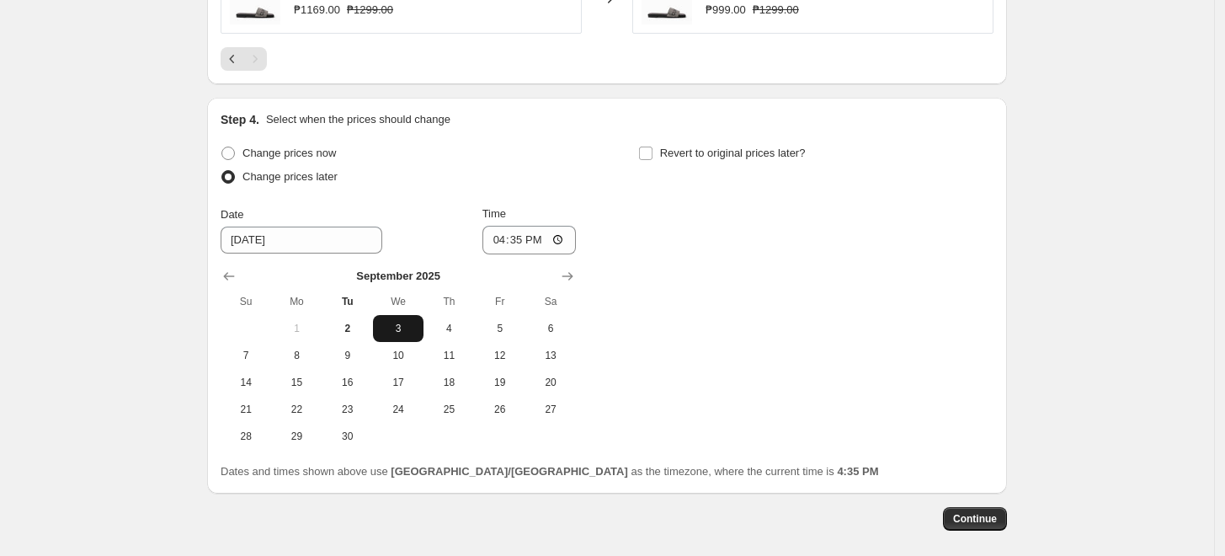
click at [397, 325] on span "3" at bounding box center [398, 328] width 37 height 13
click at [503, 242] on input "16:35" at bounding box center [529, 240] width 94 height 29
type input "00:00"
click at [680, 241] on div "Change prices now Change prices later Date [DATE] Time 00:00 [DATE] Su Mo Tu We…" at bounding box center [607, 295] width 773 height 308
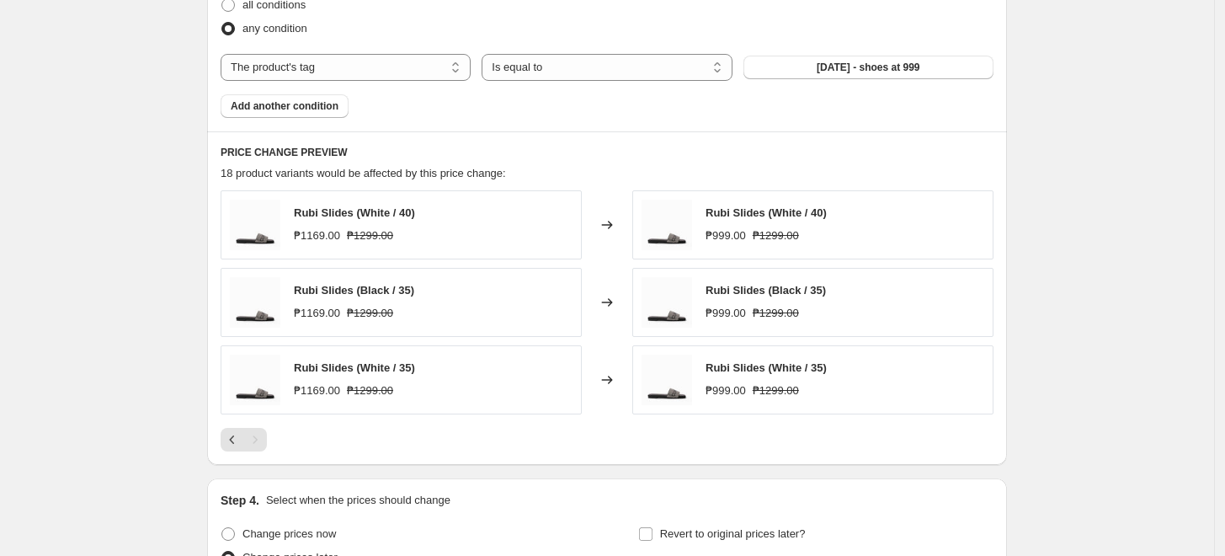
scroll to position [842, 0]
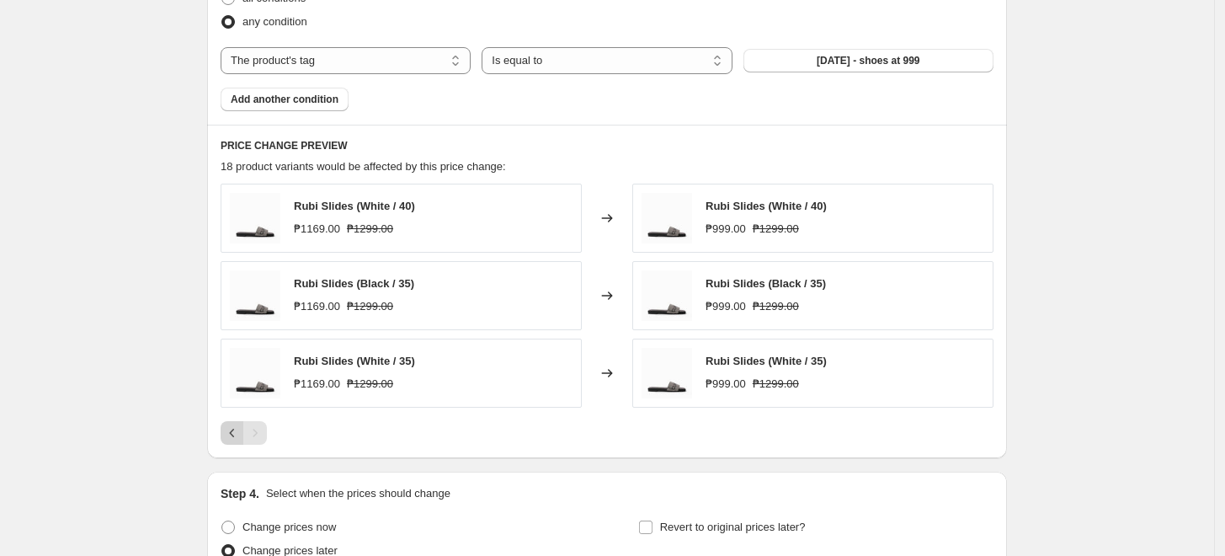
click at [227, 434] on button "Previous" at bounding box center [233, 433] width 24 height 24
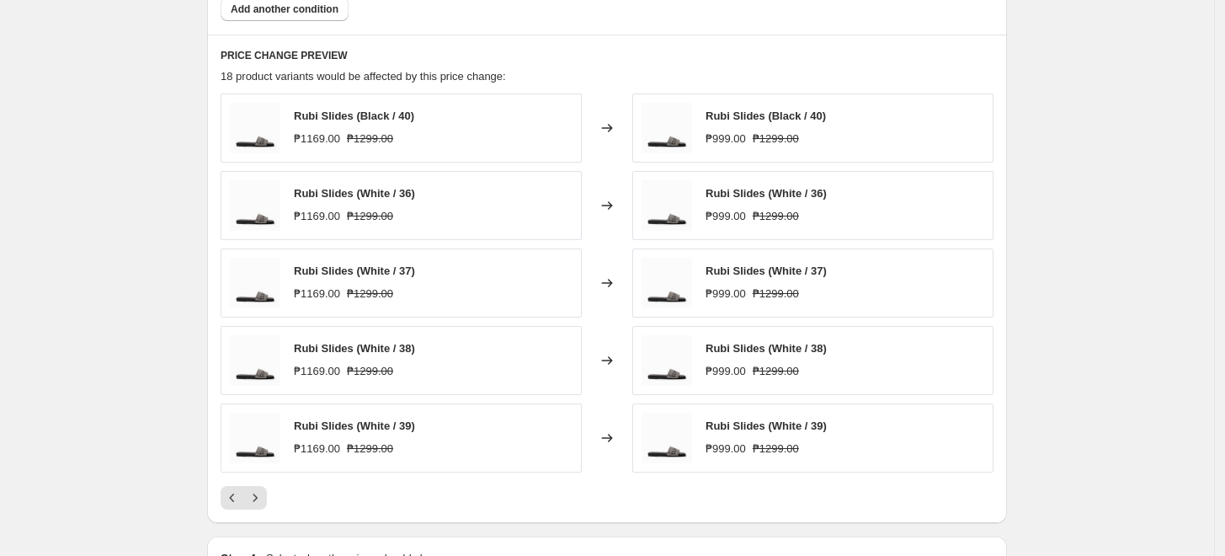
scroll to position [1029, 0]
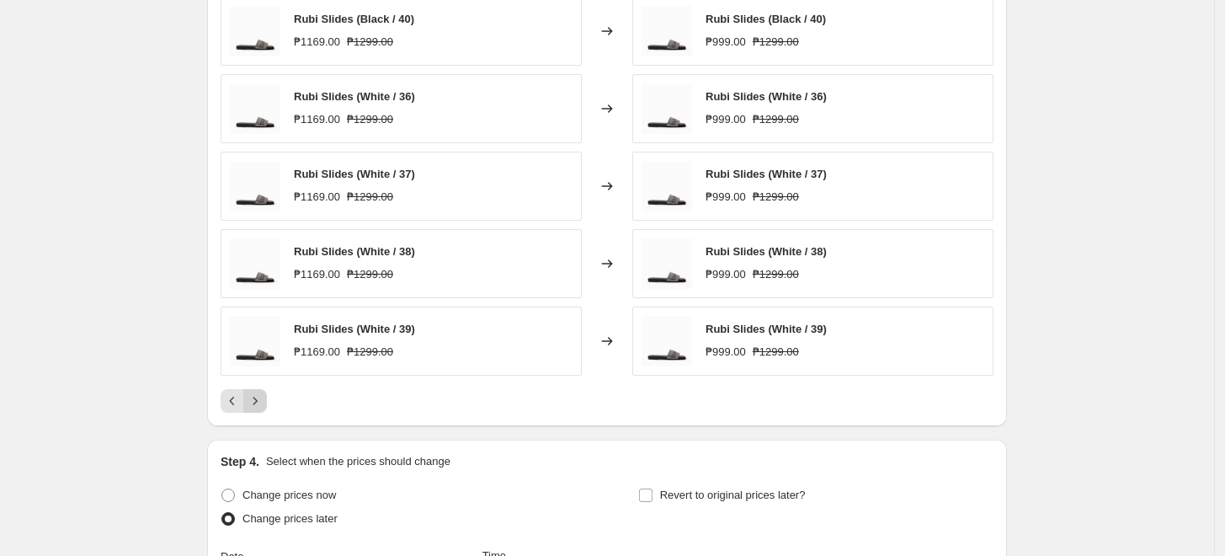
click at [252, 407] on icon "Next" at bounding box center [255, 400] width 17 height 17
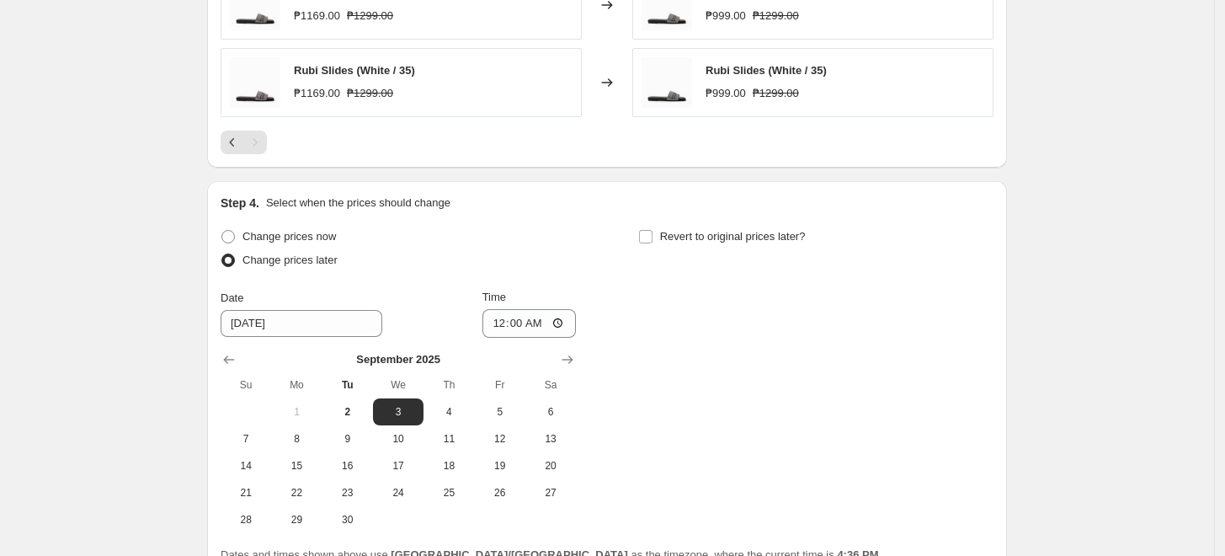
scroll to position [824, 0]
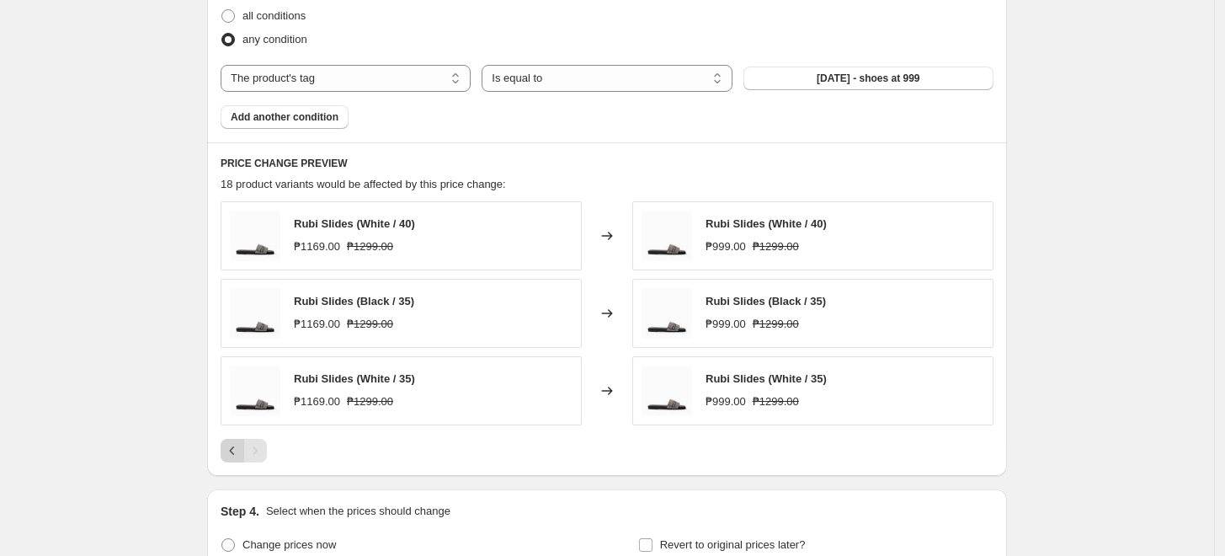
click at [241, 450] on icon "Previous" at bounding box center [232, 450] width 17 height 17
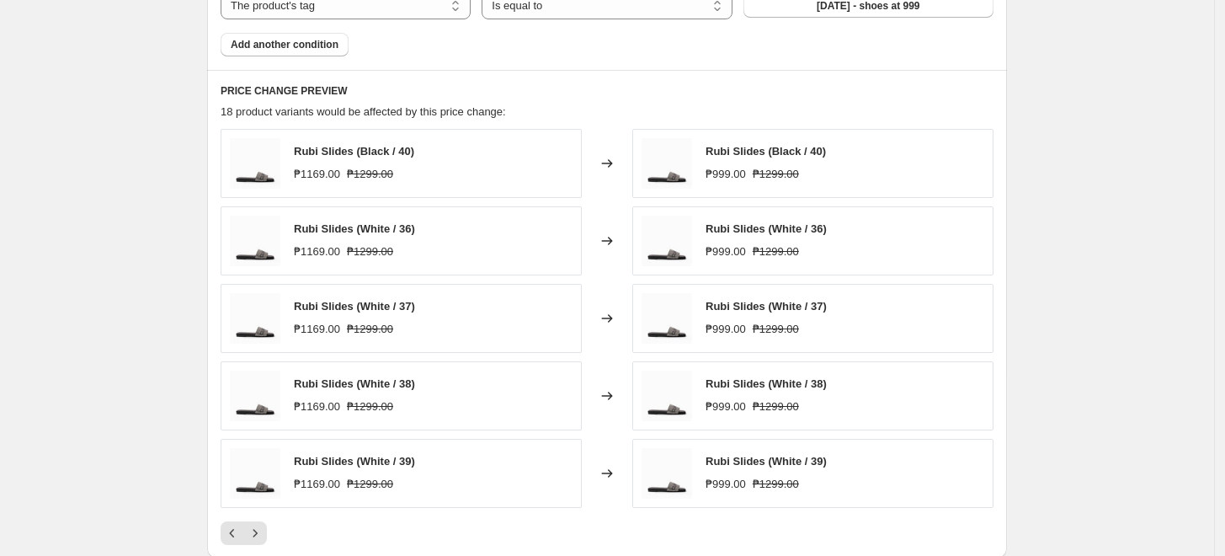
scroll to position [1105, 0]
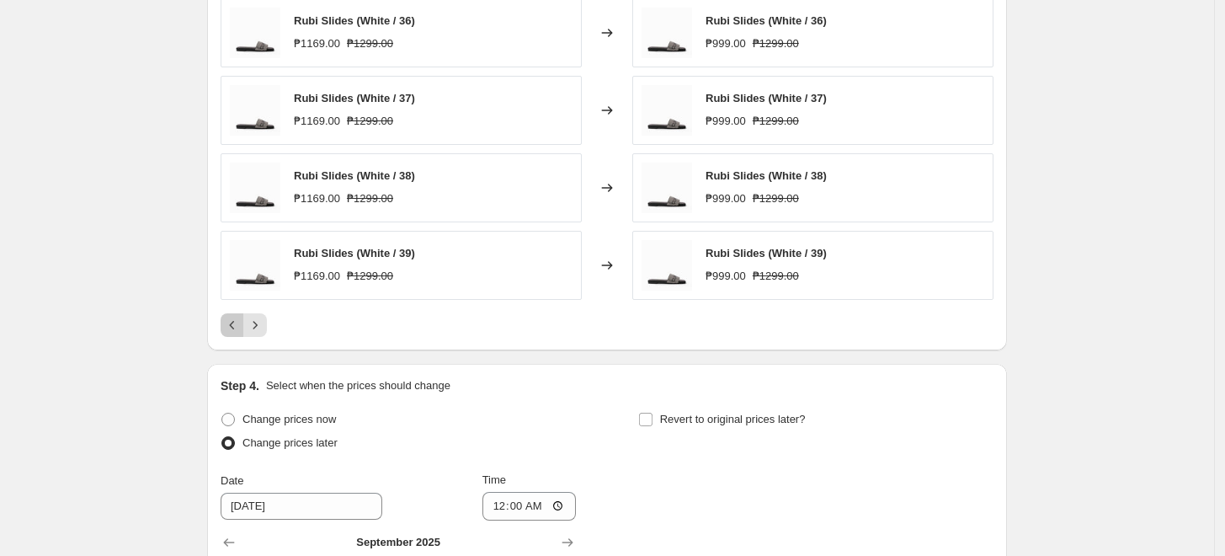
click at [232, 325] on icon "Previous" at bounding box center [232, 325] width 17 height 17
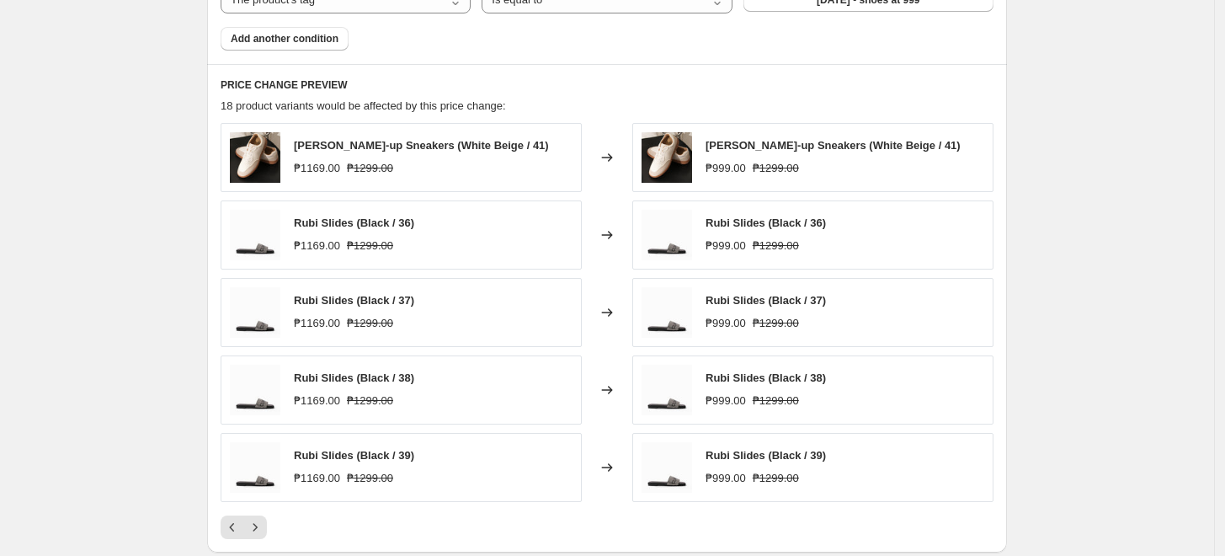
scroll to position [1011, 0]
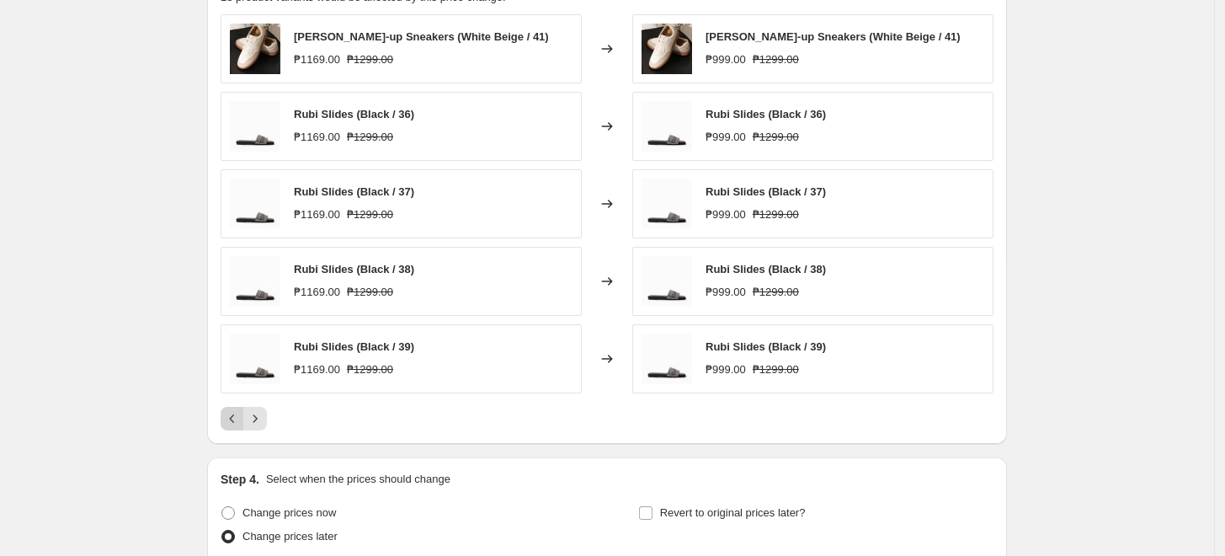
click at [231, 416] on icon "Previous" at bounding box center [232, 418] width 17 height 17
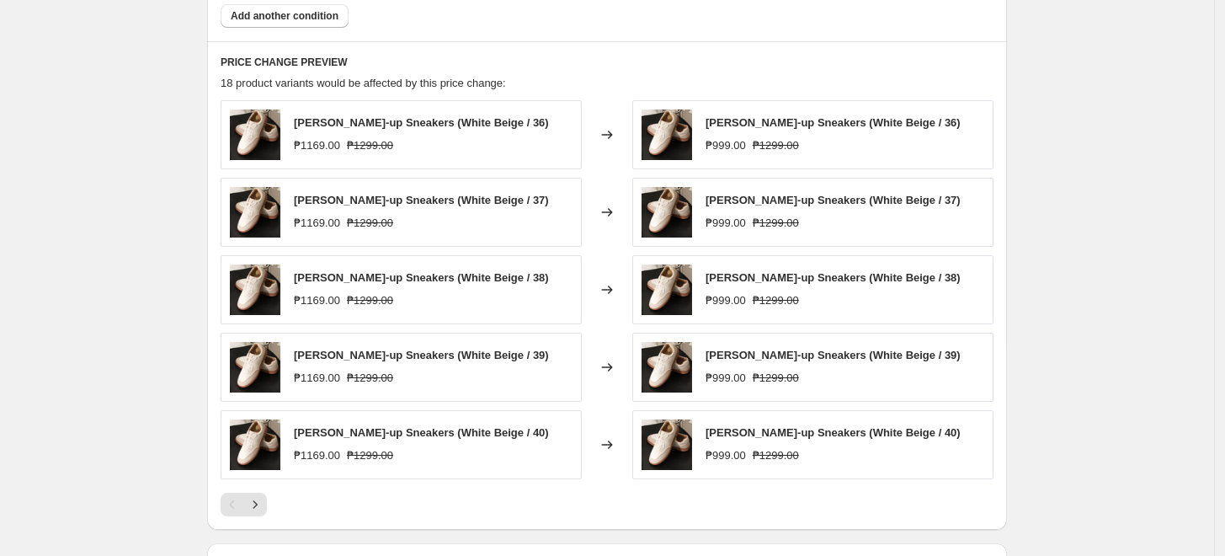
scroll to position [918, 0]
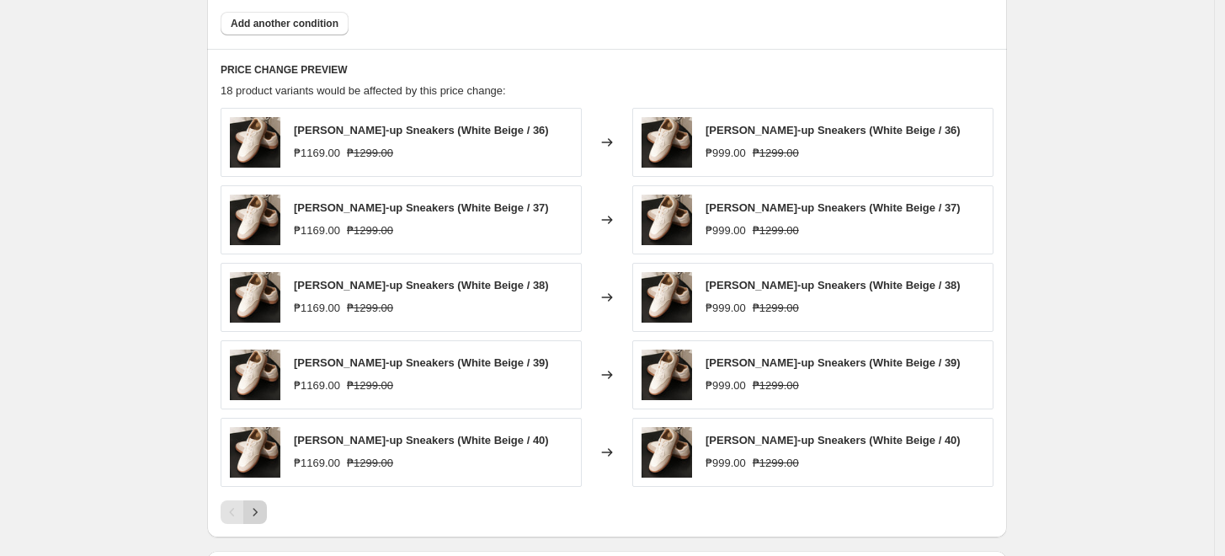
click at [263, 515] on icon "Next" at bounding box center [255, 511] width 17 height 17
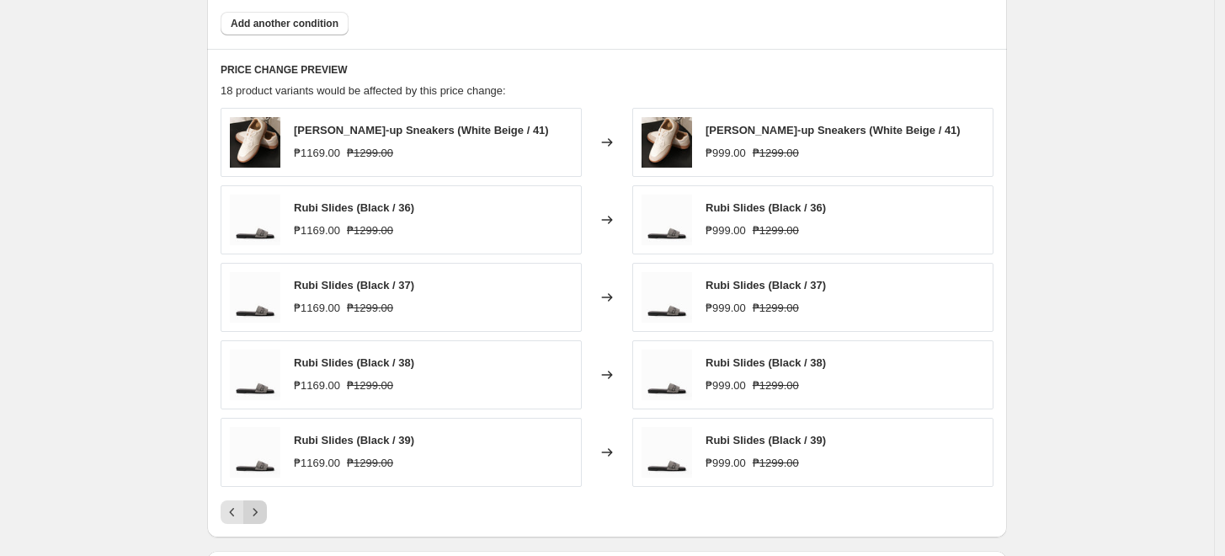
click at [253, 513] on icon "Next" at bounding box center [255, 511] width 17 height 17
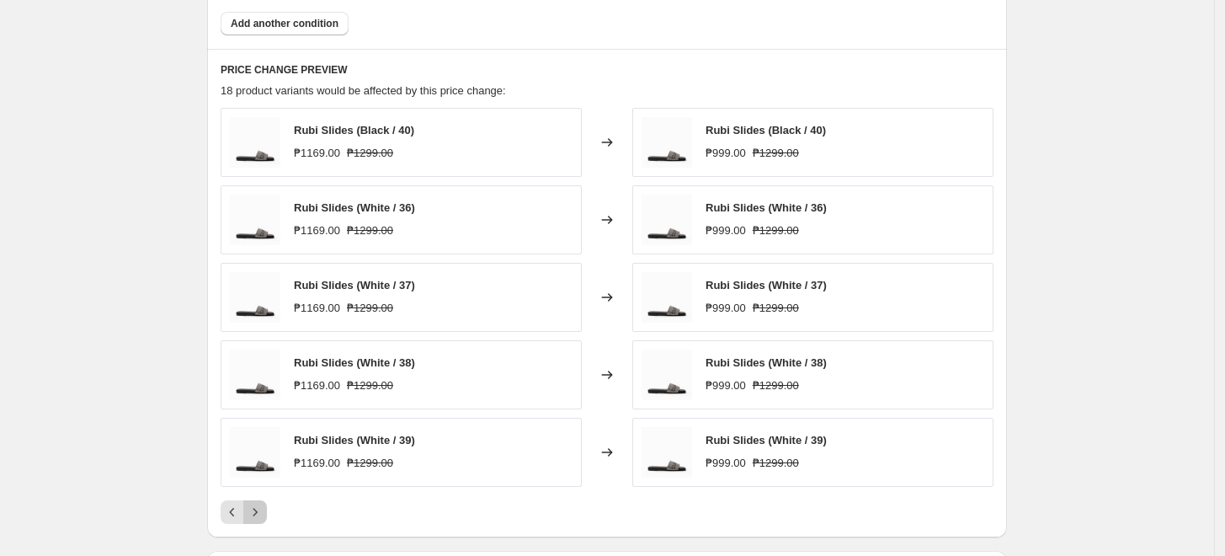
click at [258, 513] on icon "Next" at bounding box center [255, 512] width 4 height 8
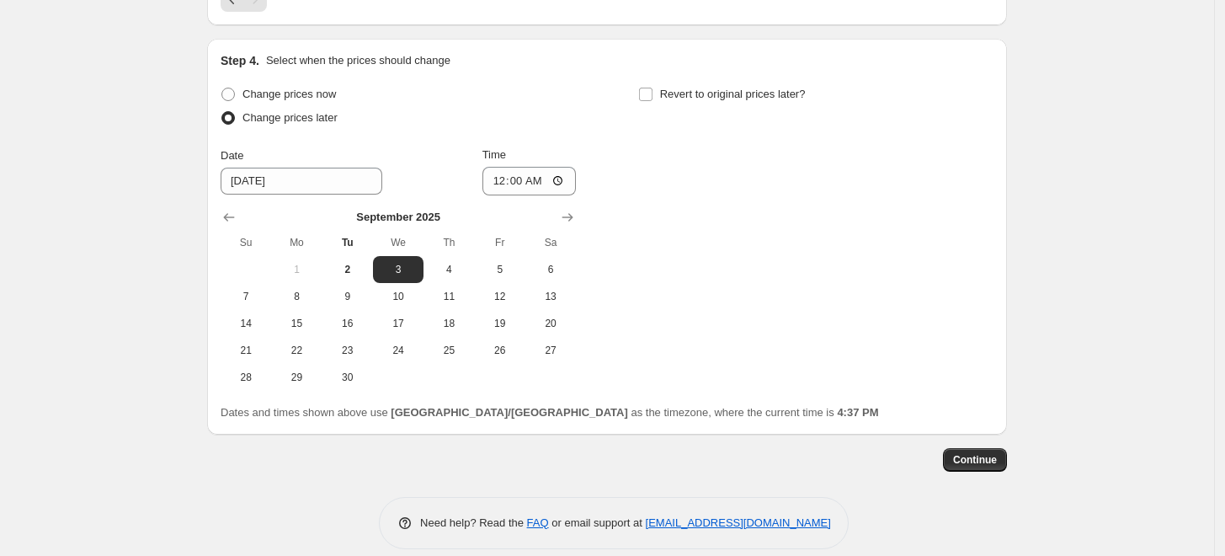
scroll to position [1292, 0]
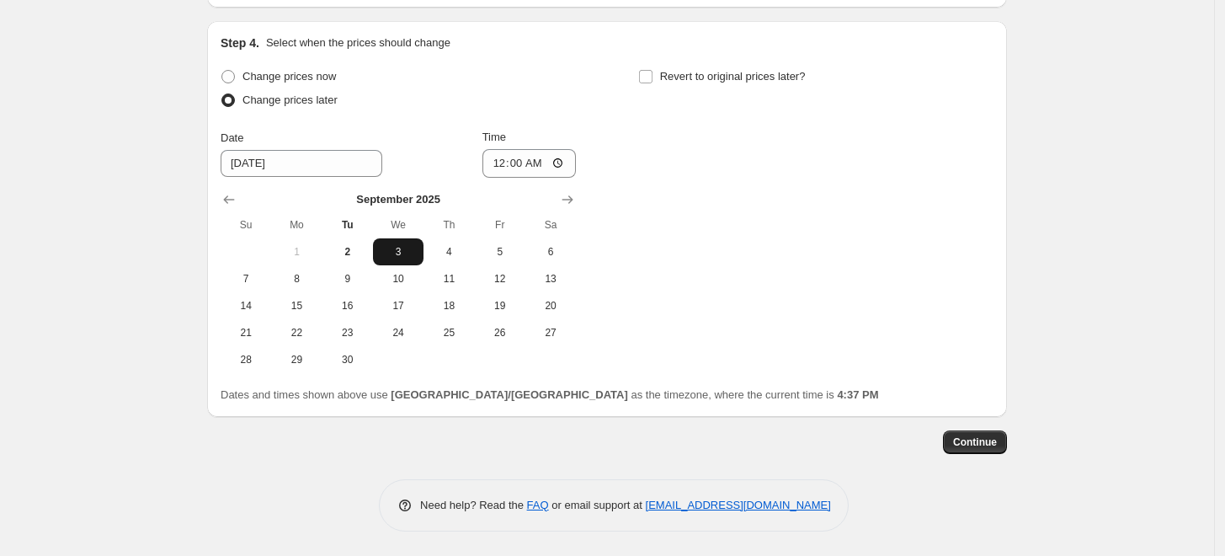
click at [397, 256] on span "3" at bounding box center [398, 251] width 37 height 13
click at [971, 435] on span "Continue" at bounding box center [975, 441] width 44 height 13
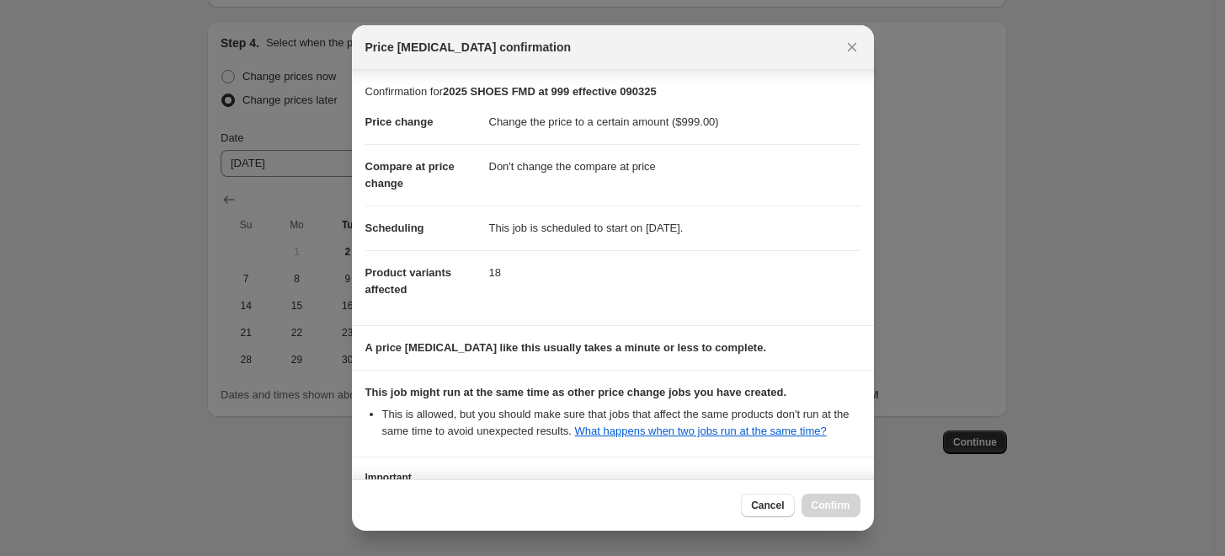
scroll to position [130, 0]
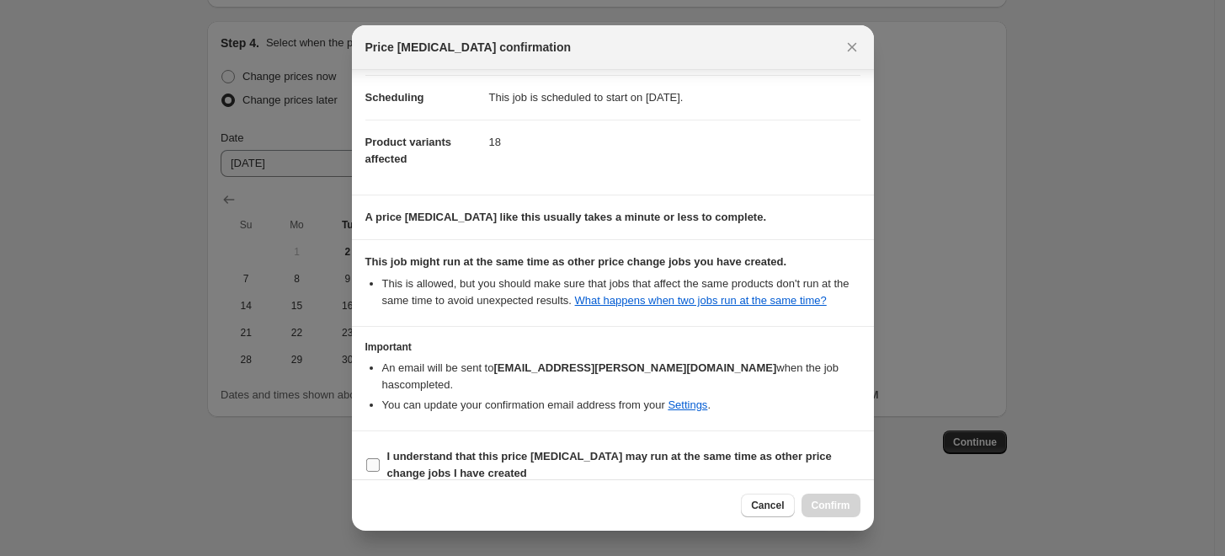
click at [378, 458] on input "I understand that this price [MEDICAL_DATA] may run at the same time as other p…" at bounding box center [372, 464] width 13 height 13
checkbox input "true"
click at [844, 504] on span "Confirm" at bounding box center [831, 504] width 39 height 13
